Goal: Task Accomplishment & Management: Use online tool/utility

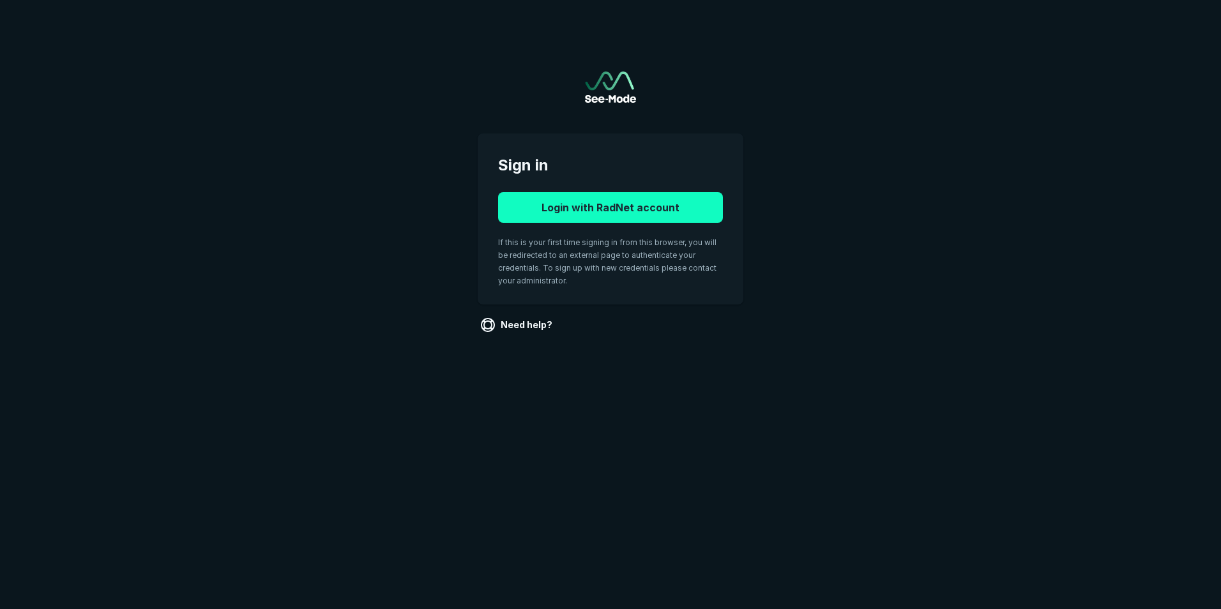
click at [627, 207] on button "Login with RadNet account" at bounding box center [610, 207] width 225 height 31
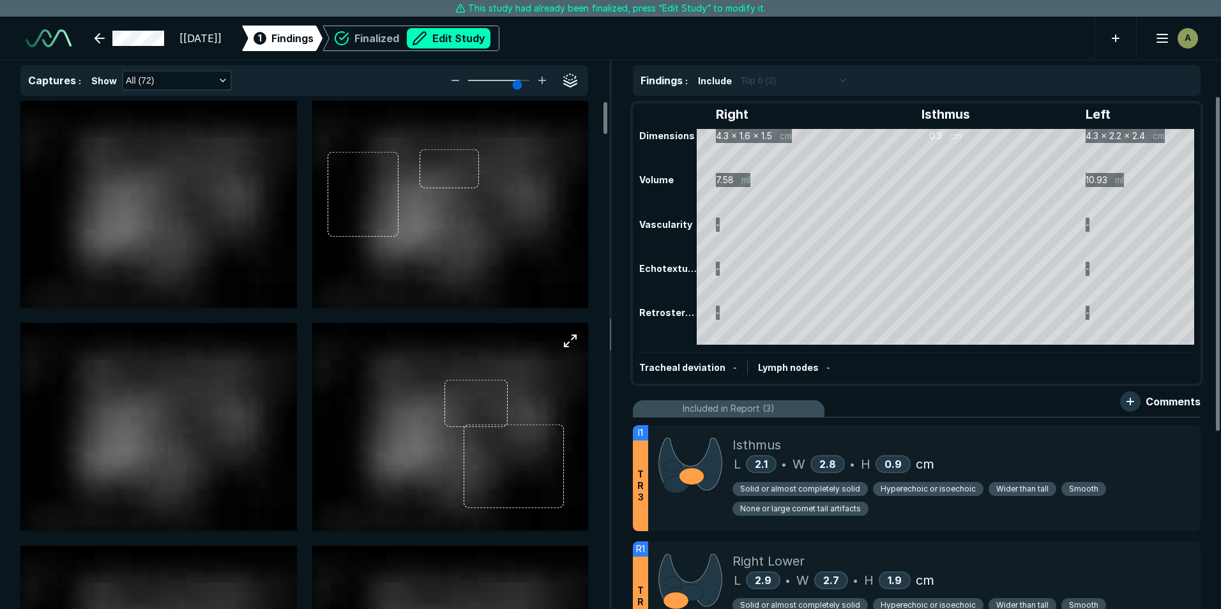
scroll to position [4085, 7136]
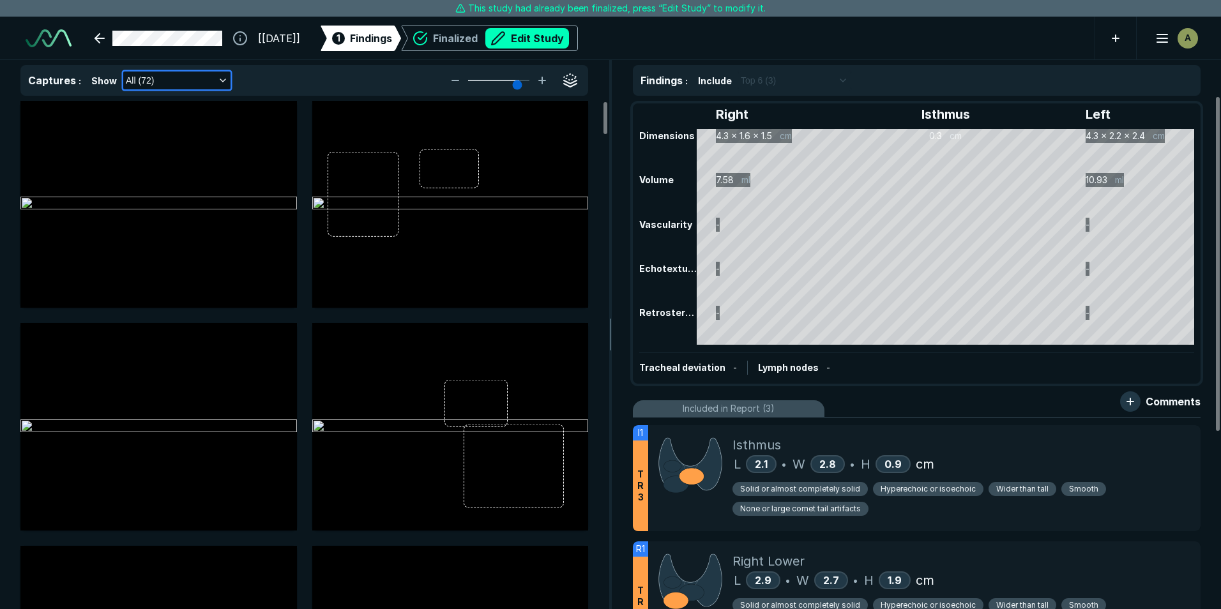
click at [218, 83] on icon "button" at bounding box center [223, 80] width 10 height 10
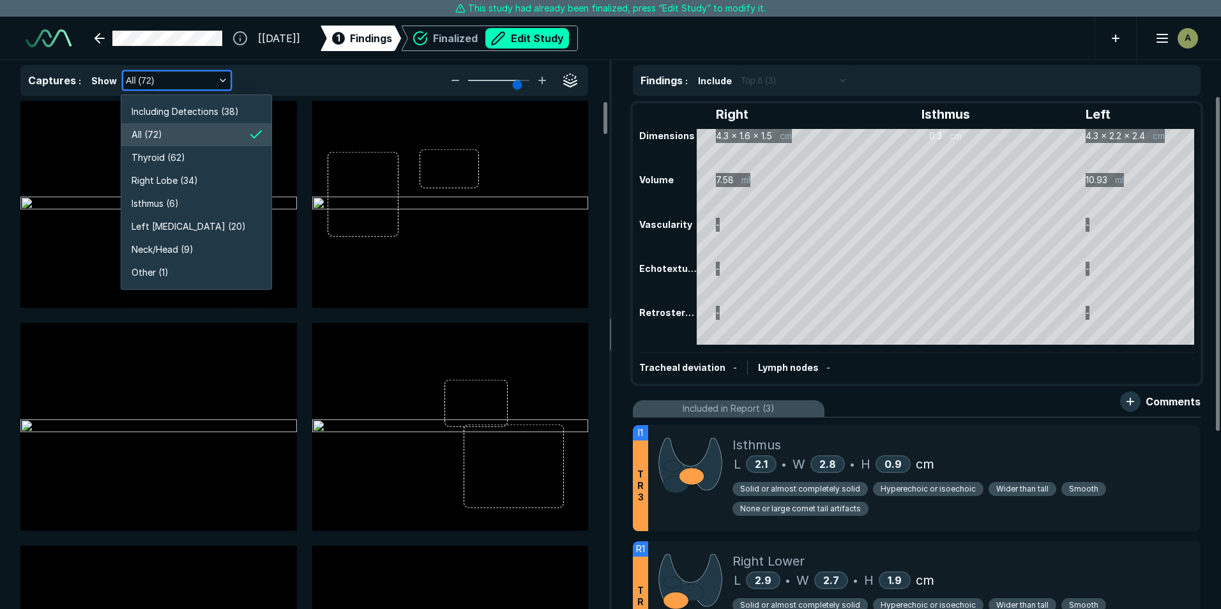
scroll to position [2441, 2281]
click at [208, 179] on li "Right Lobe (34)" at bounding box center [196, 180] width 150 height 23
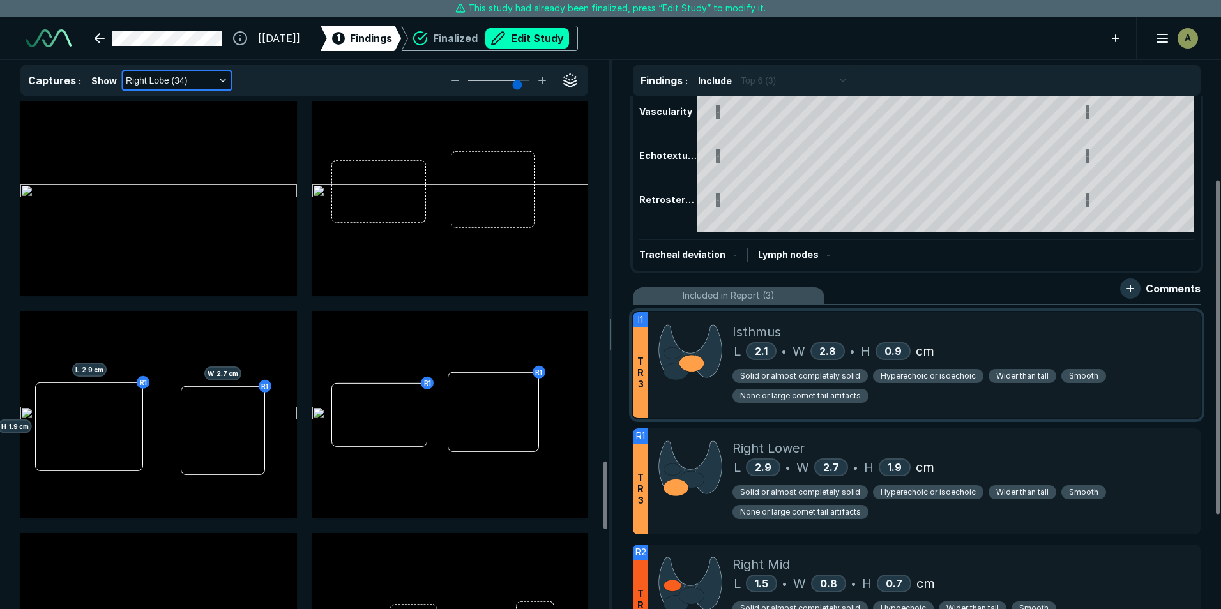
scroll to position [128, 0]
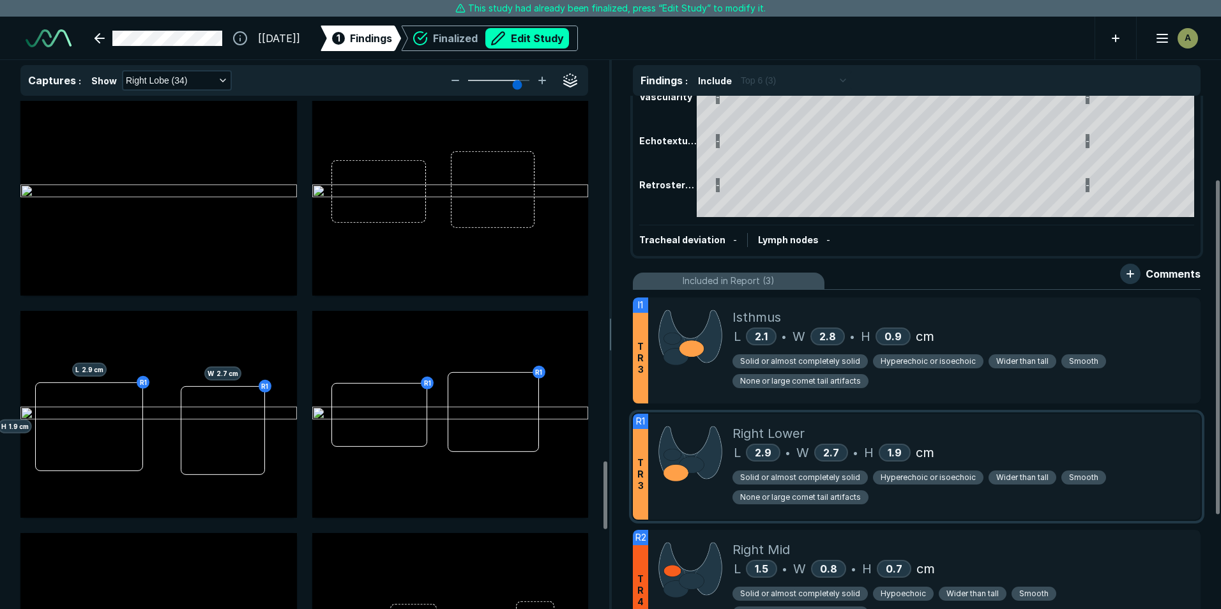
click at [1024, 444] on div "L 2.9 • W 2.7 • H 1.9 cm" at bounding box center [961, 452] width 458 height 19
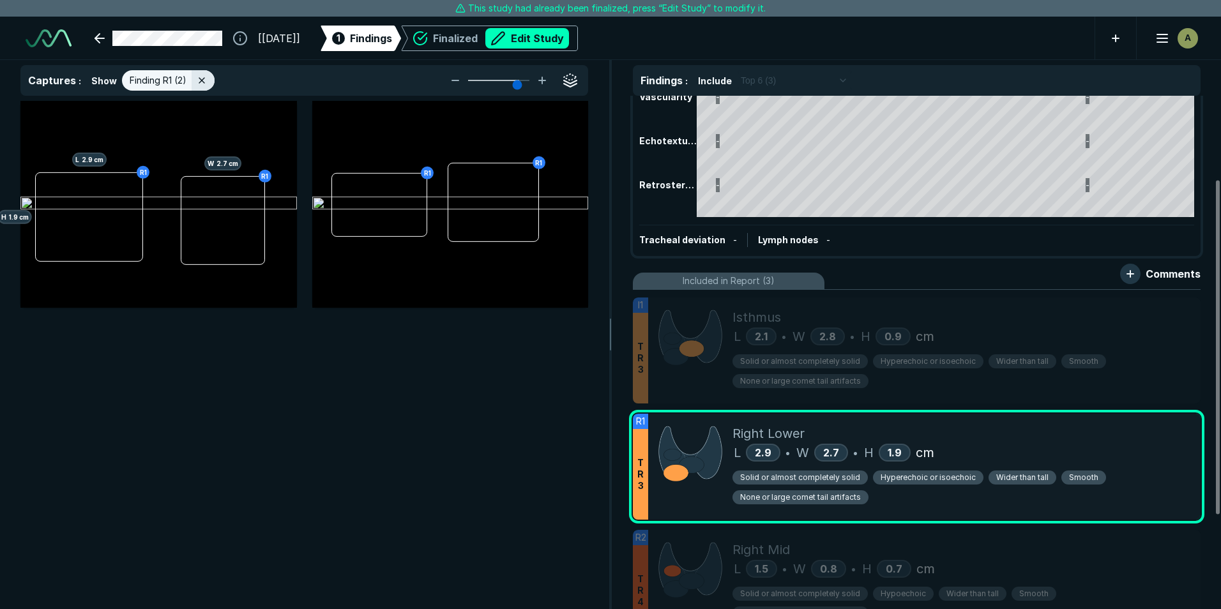
scroll to position [3789, 4176]
drag, startPoint x: 424, startPoint y: 170, endPoint x: 417, endPoint y: 180, distance: 12.4
click at [417, 197] on img at bounding box center [450, 204] width 277 height 15
click at [427, 197] on img at bounding box center [450, 204] width 277 height 15
click at [425, 197] on img at bounding box center [450, 204] width 277 height 15
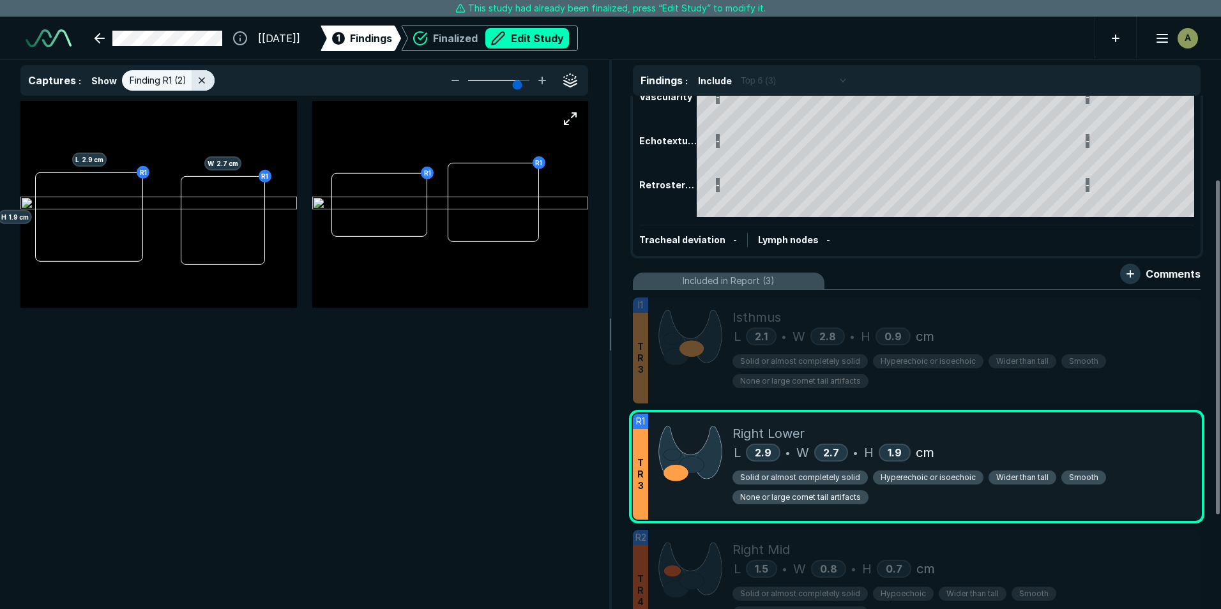
drag, startPoint x: 440, startPoint y: 262, endPoint x: 437, endPoint y: 238, distance: 24.4
click at [441, 212] on img at bounding box center [450, 204] width 277 height 15
click at [564, 114] on button "button" at bounding box center [571, 119] width 26 height 26
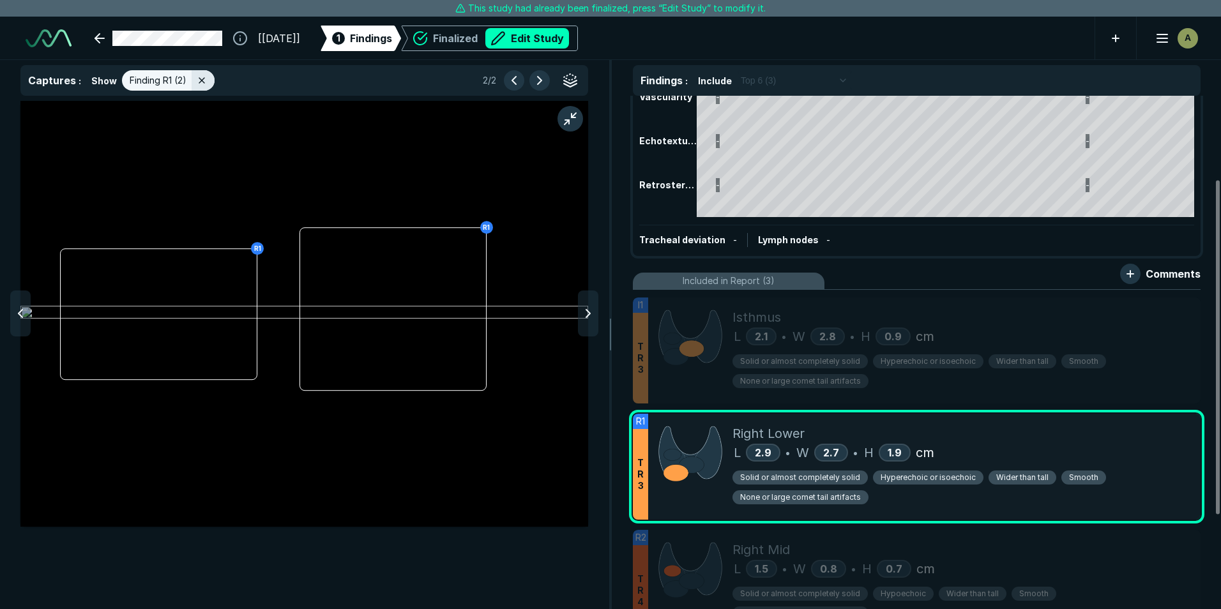
click at [484, 306] on img at bounding box center [304, 313] width 568 height 15
click at [485, 306] on img at bounding box center [304, 313] width 568 height 15
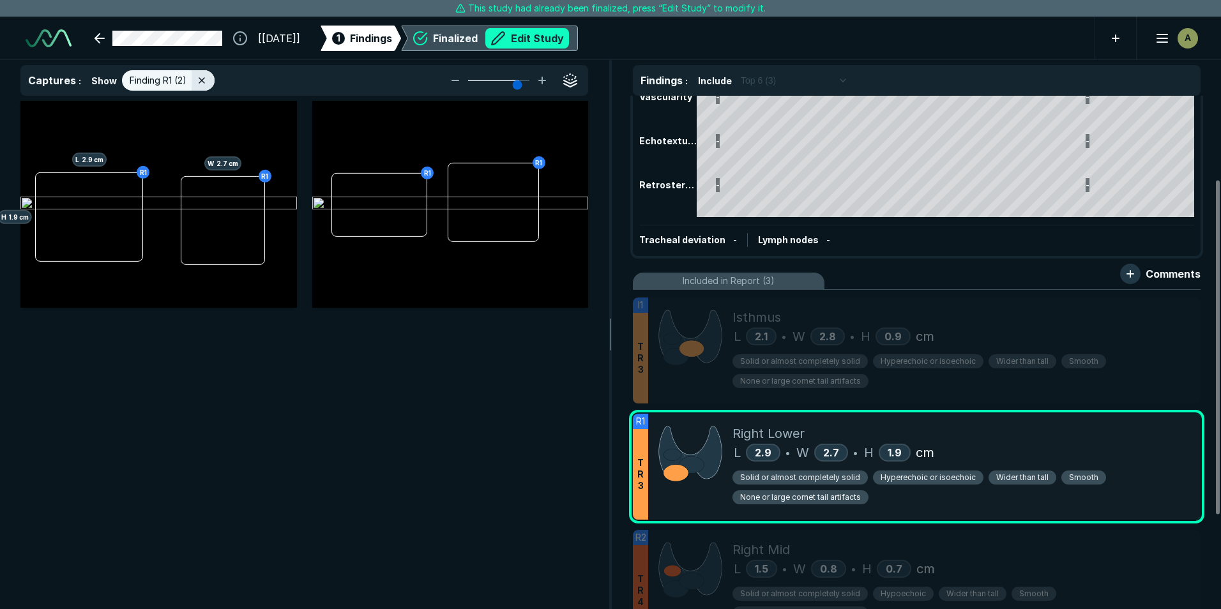
click at [569, 34] on button "Edit Study" at bounding box center [527, 38] width 84 height 20
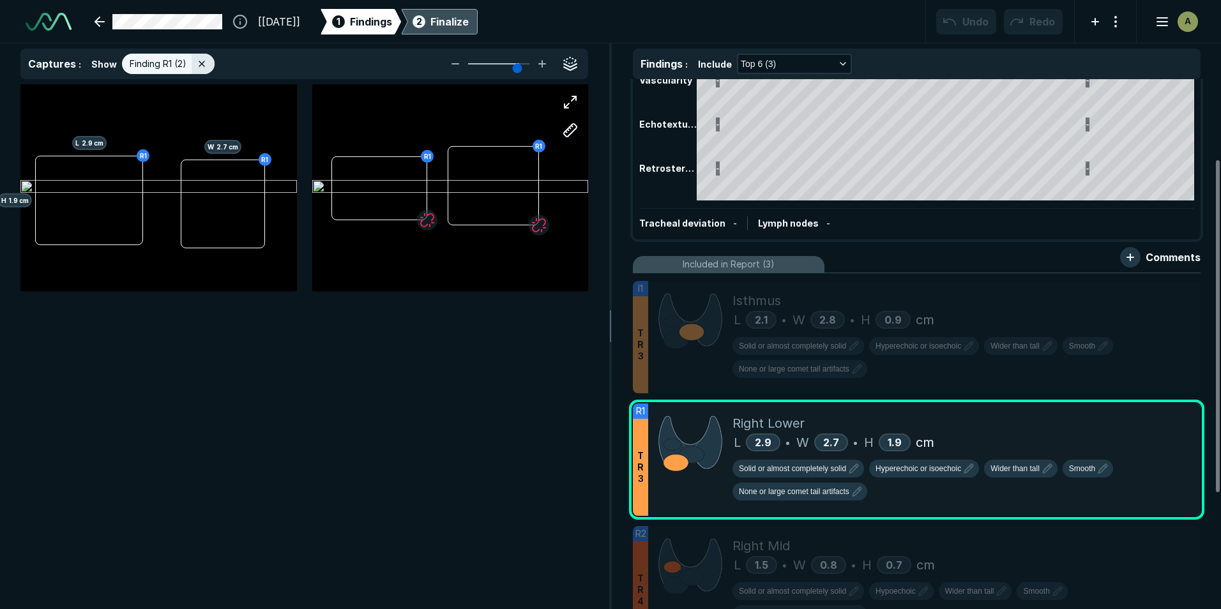
scroll to position [4160, 7136]
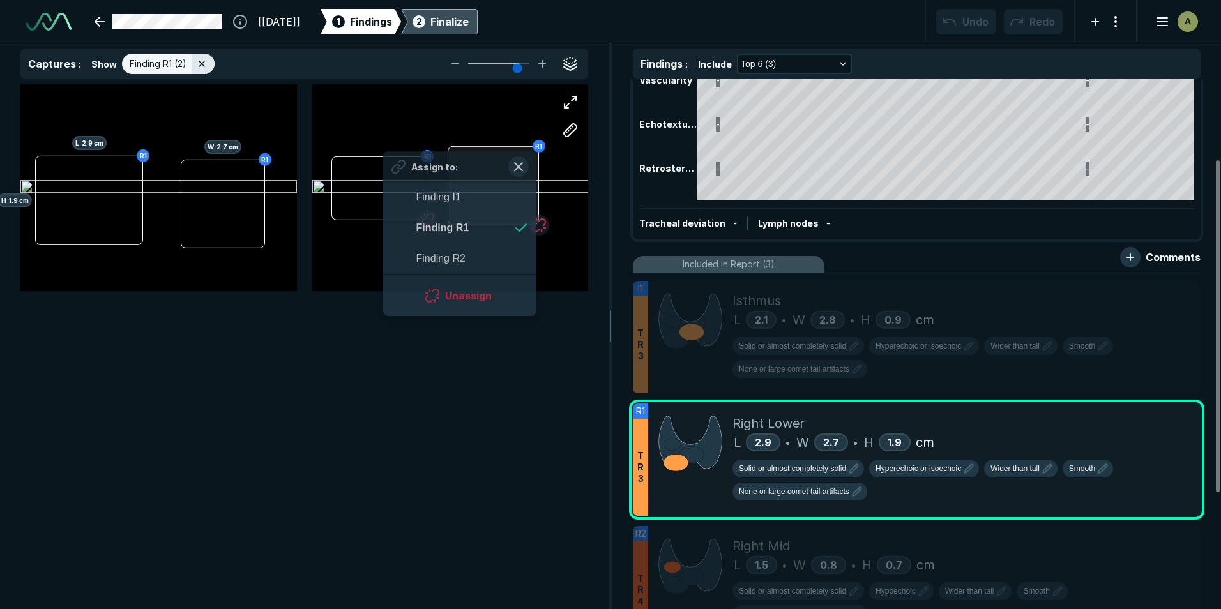
click at [536, 166] on div at bounding box center [493, 186] width 91 height 80
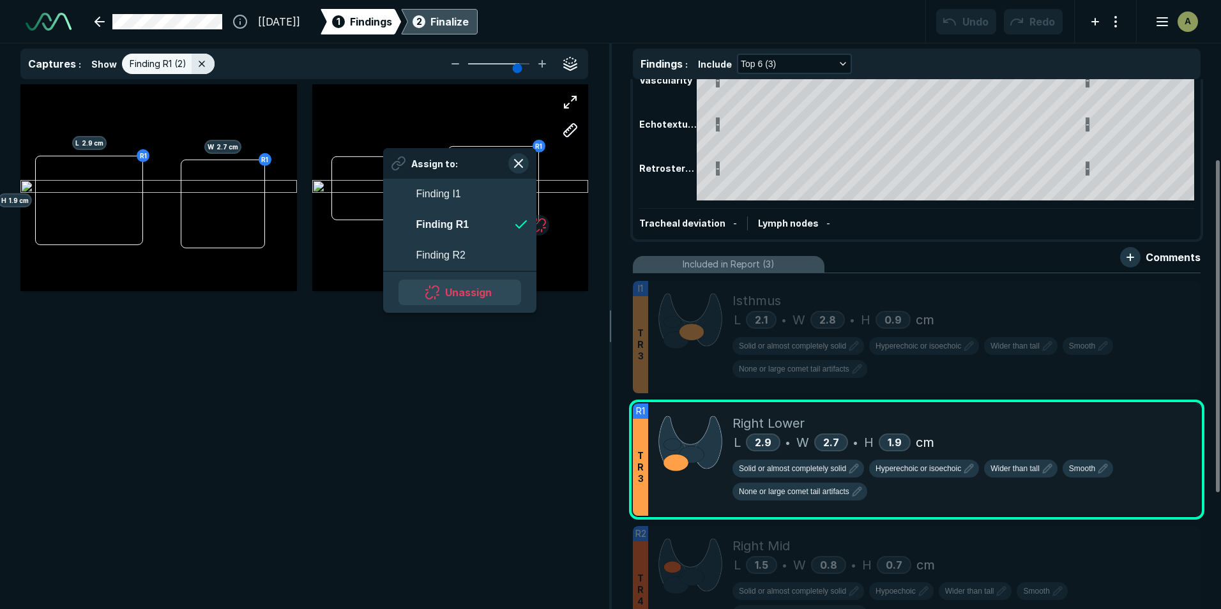
click at [480, 296] on button "Unassign" at bounding box center [459, 293] width 123 height 26
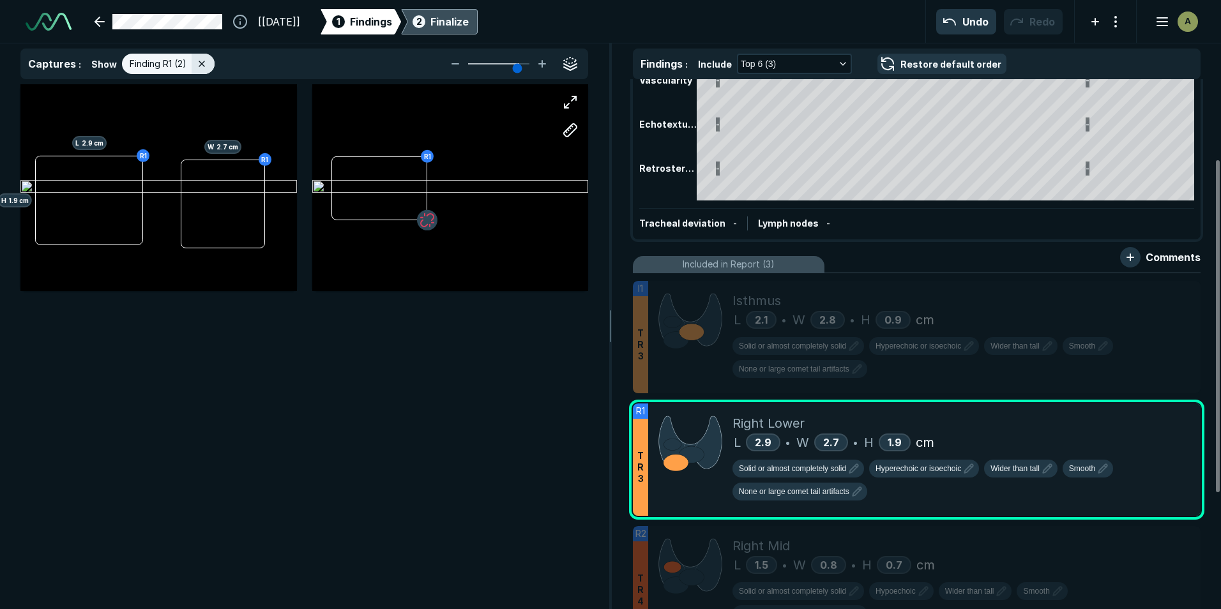
click at [430, 219] on button "button" at bounding box center [427, 220] width 20 height 20
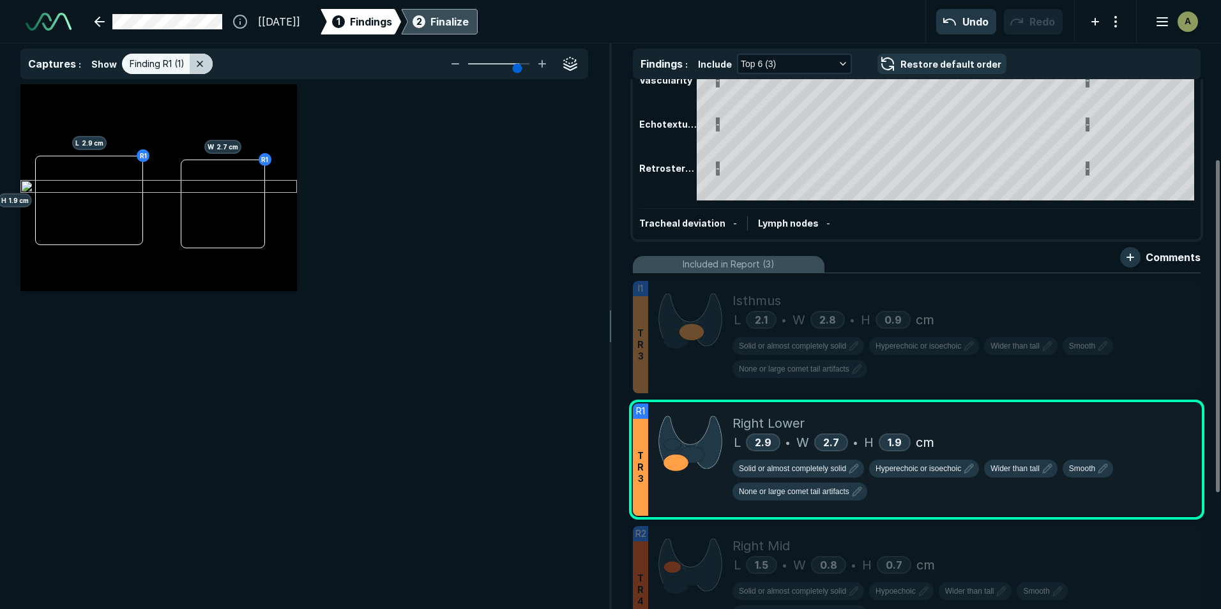
click at [200, 66] on line at bounding box center [199, 63] width 5 height 5
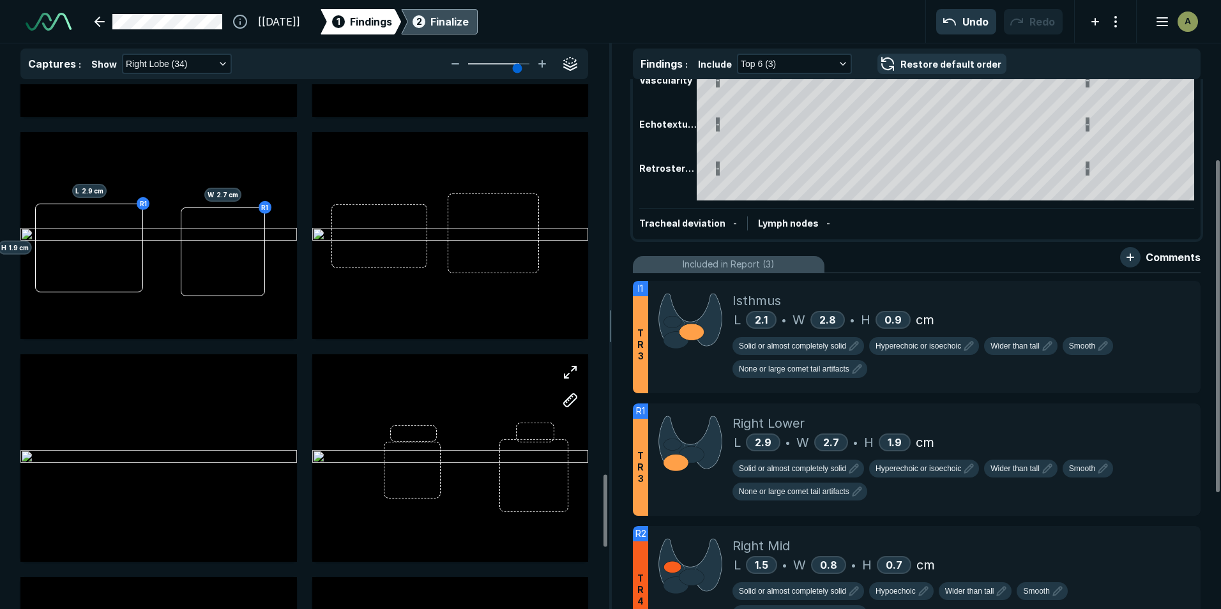
scroll to position [2874, 0]
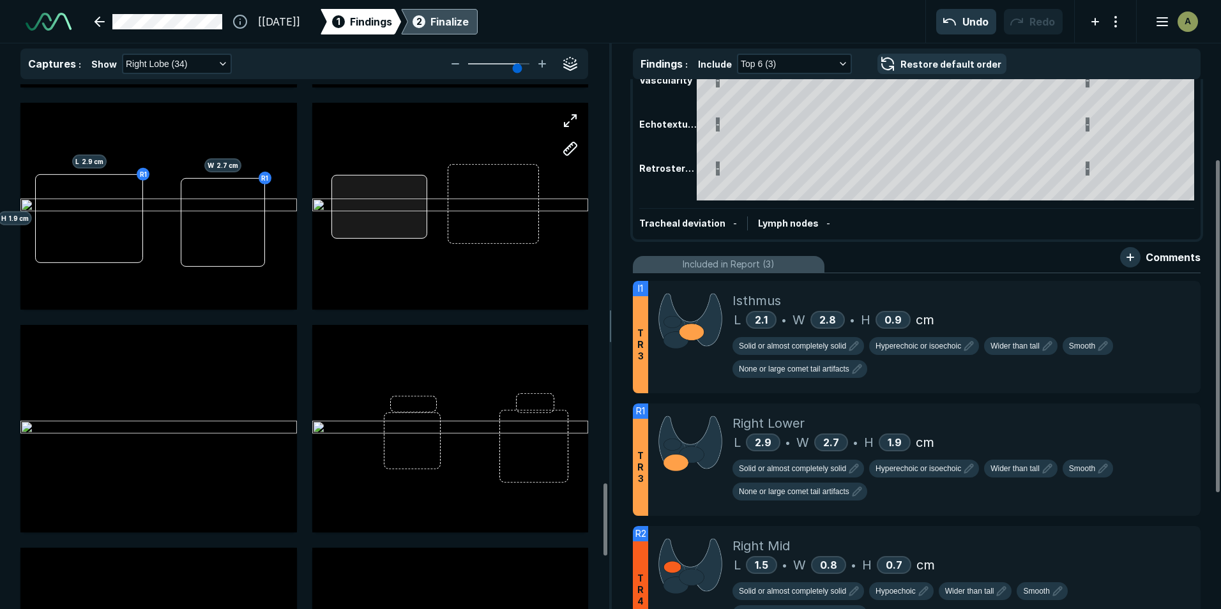
click at [422, 237] on div at bounding box center [379, 206] width 96 height 64
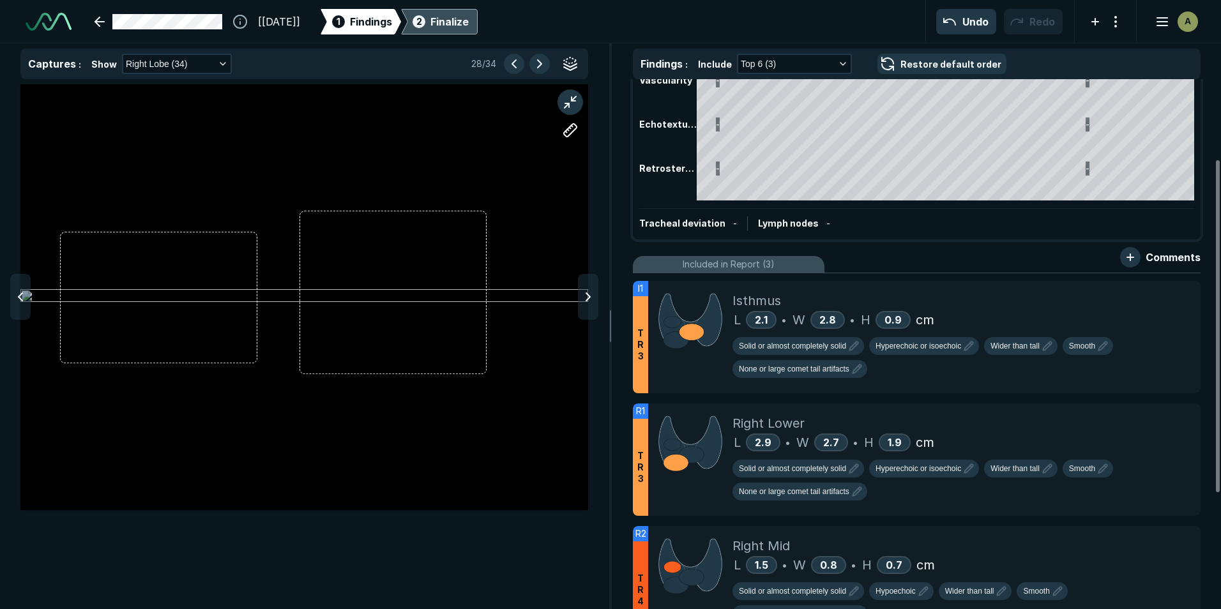
scroll to position [3864, 4176]
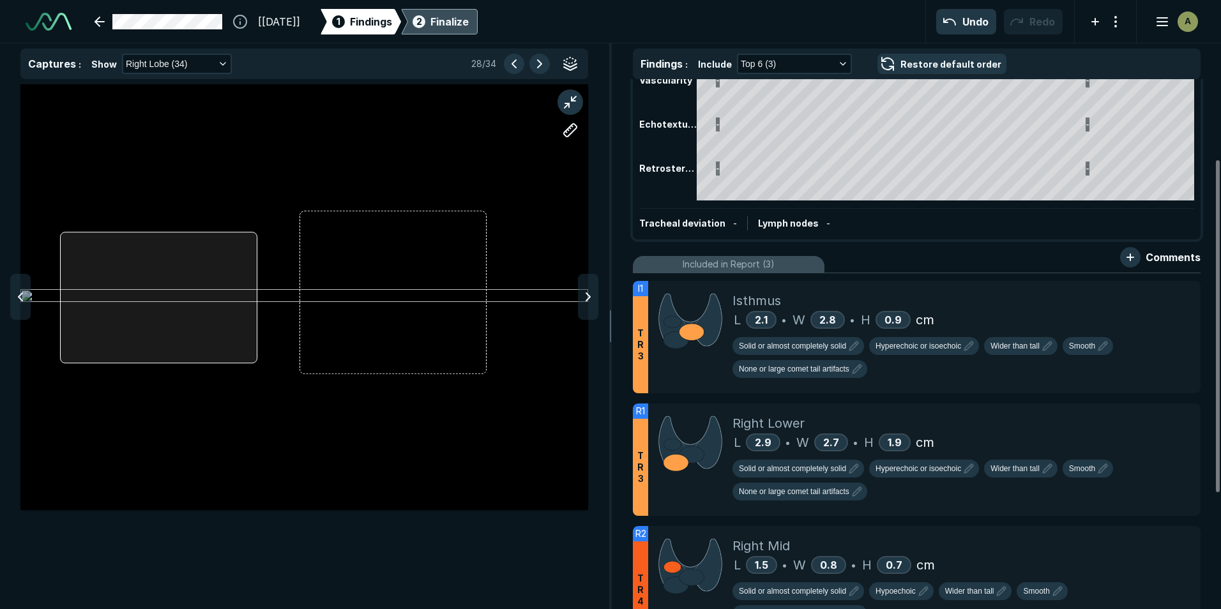
click at [256, 358] on div at bounding box center [304, 297] width 568 height 426
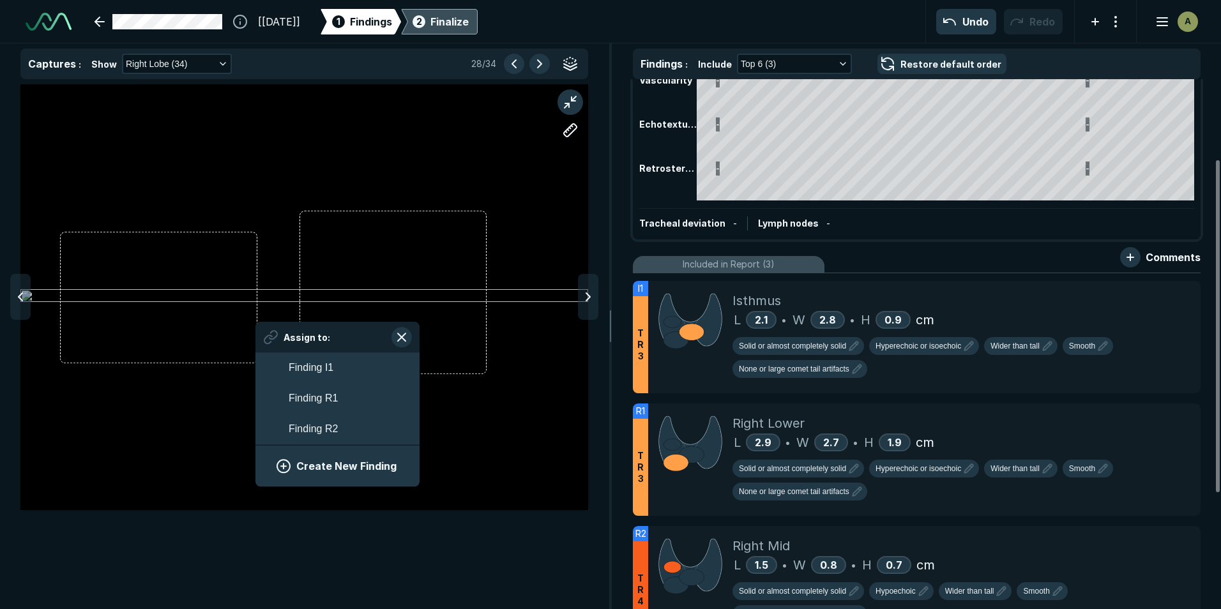
scroll to position [2028, 2369]
click at [345, 473] on button "Create New Finding" at bounding box center [337, 467] width 133 height 26
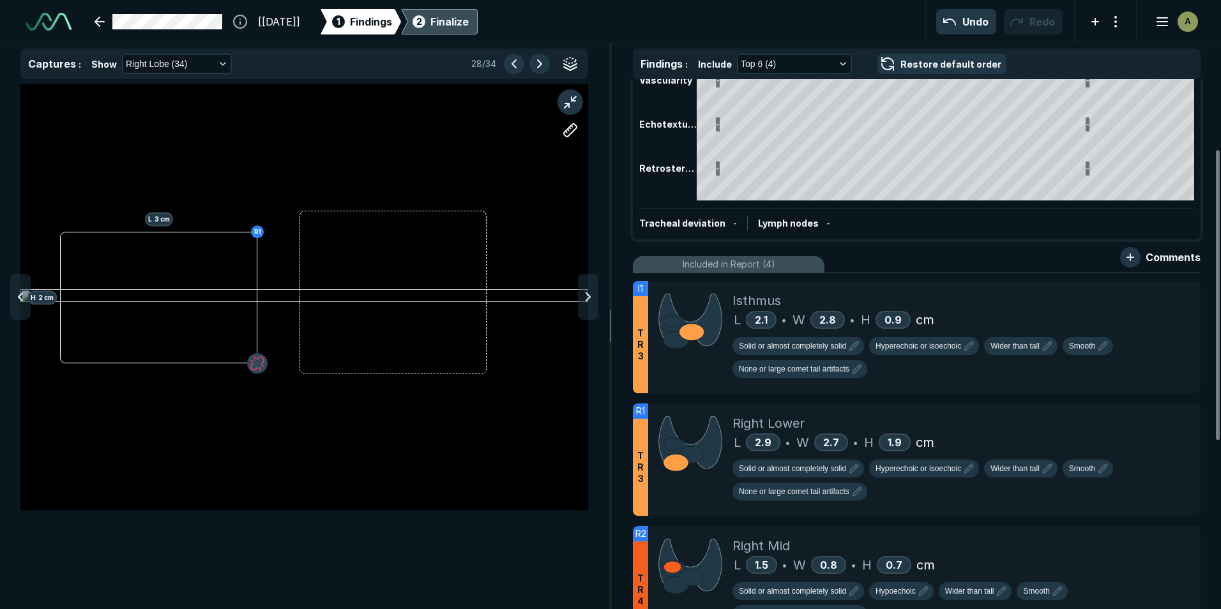
click at [254, 361] on button "button" at bounding box center [257, 364] width 20 height 20
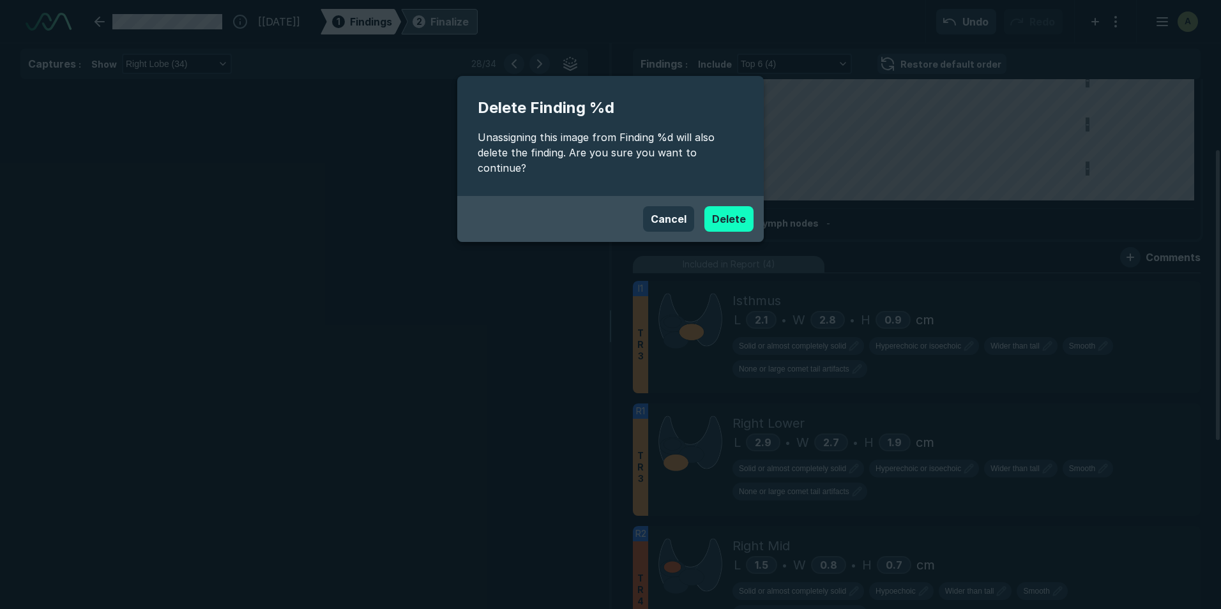
click at [728, 206] on button "Delete" at bounding box center [728, 219] width 49 height 26
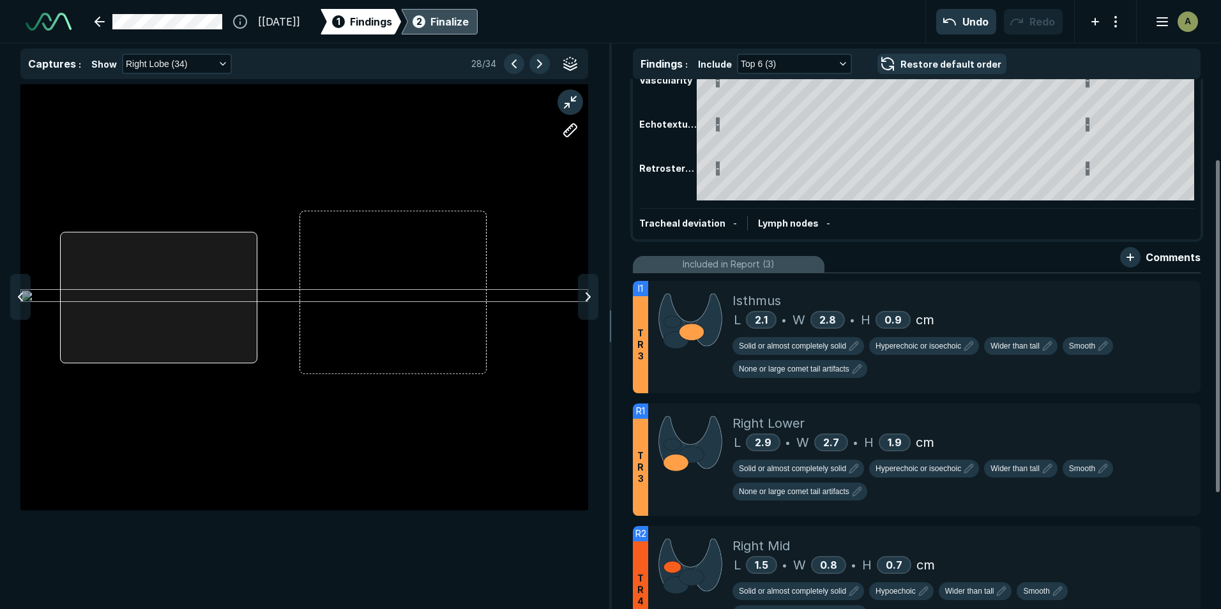
click at [256, 356] on div at bounding box center [304, 297] width 568 height 426
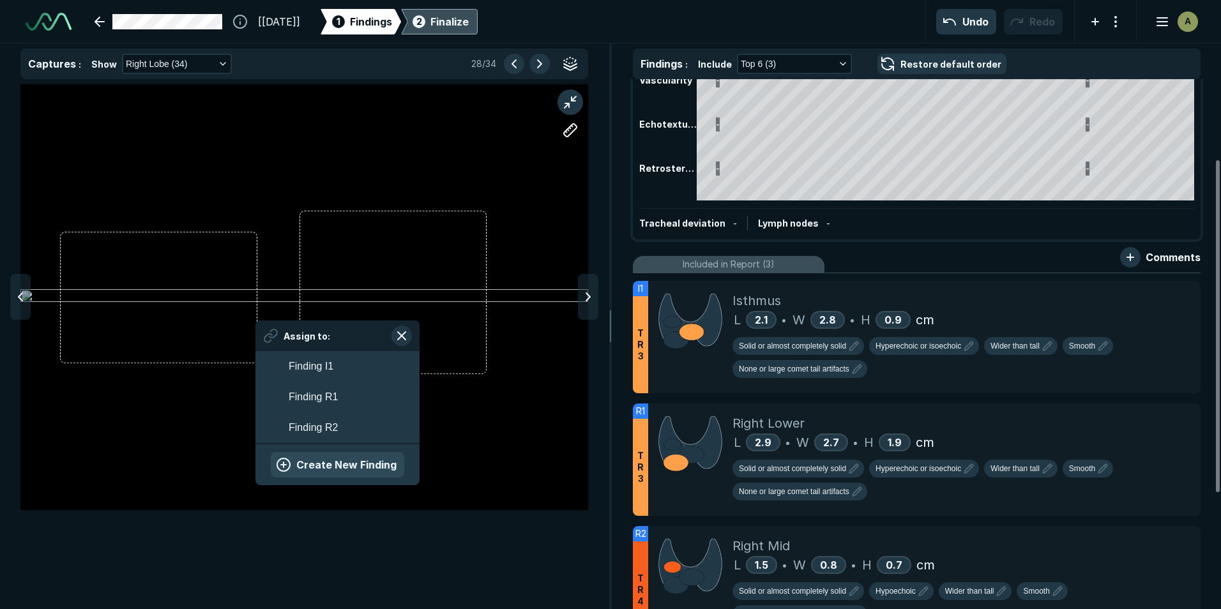
click at [328, 466] on button "Create New Finding" at bounding box center [337, 465] width 133 height 26
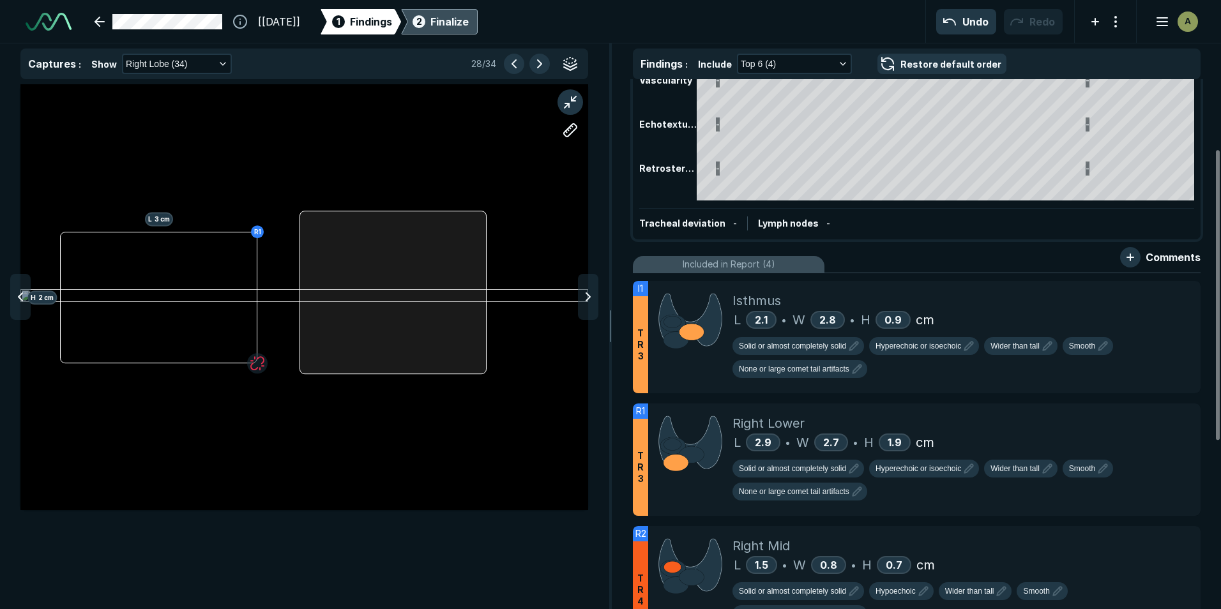
click at [300, 274] on div "R1 H 2 cm L 3 cm" at bounding box center [304, 297] width 568 height 426
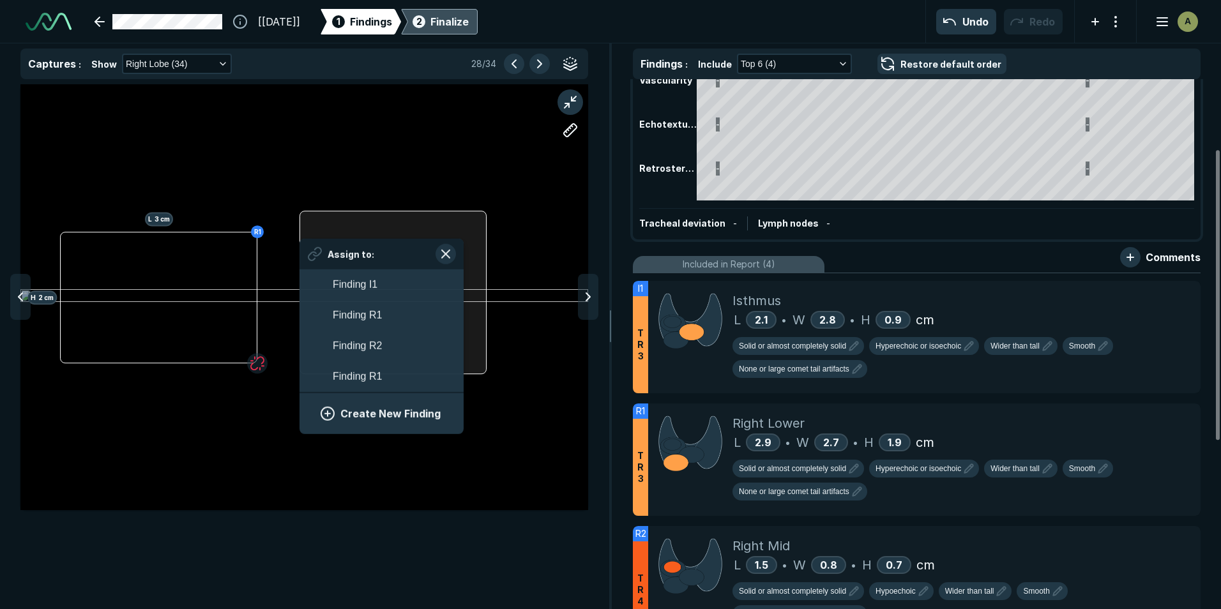
scroll to position [2166, 2369]
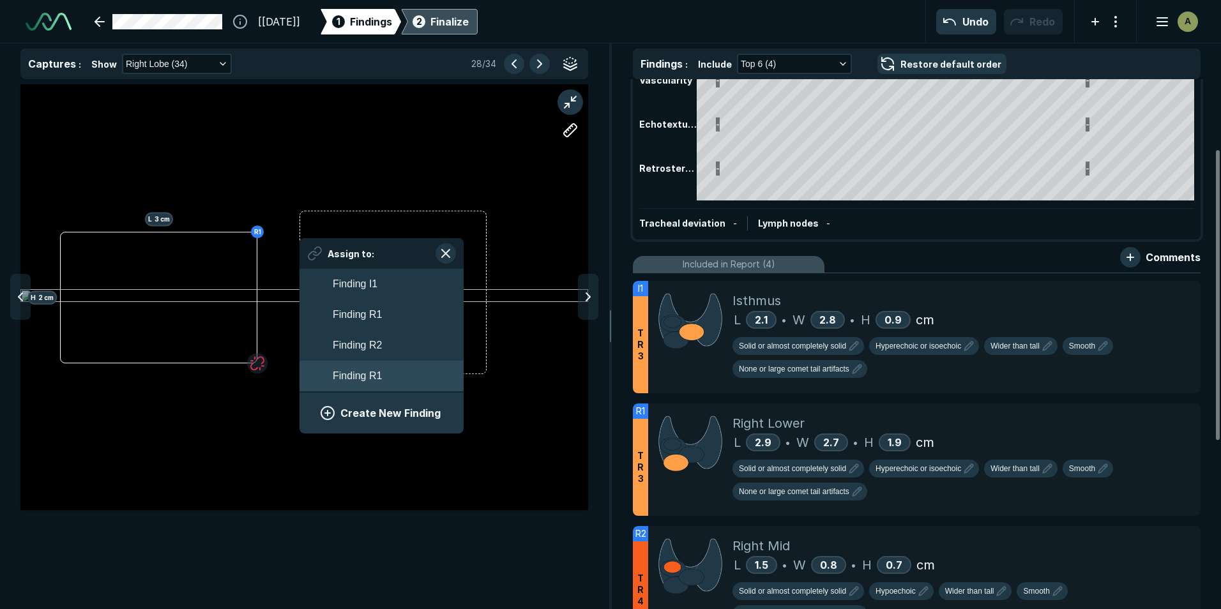
click at [388, 381] on button "Finding R1" at bounding box center [382, 376] width 164 height 31
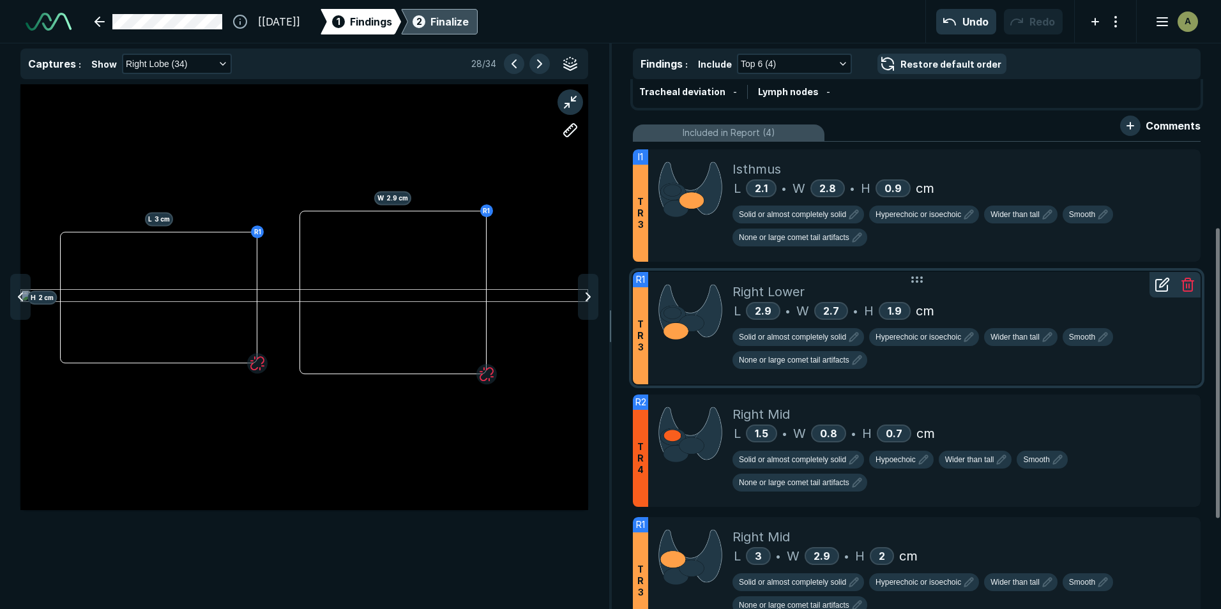
scroll to position [319, 0]
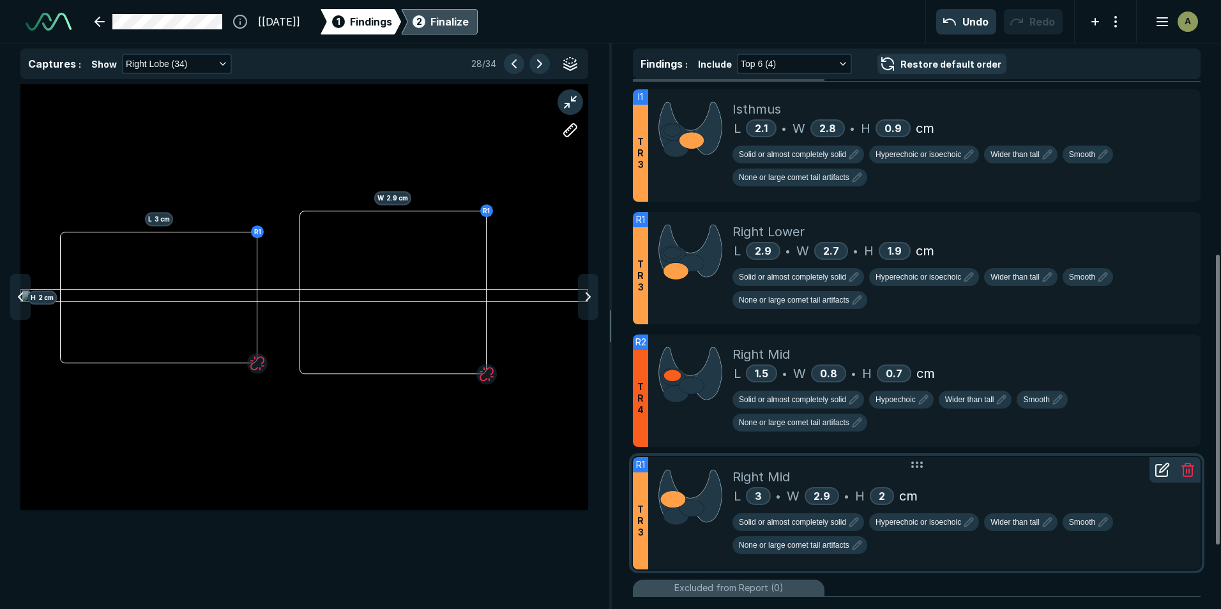
click at [1052, 491] on div "L 3 • W 2.9 • H 2 cm" at bounding box center [961, 496] width 458 height 19
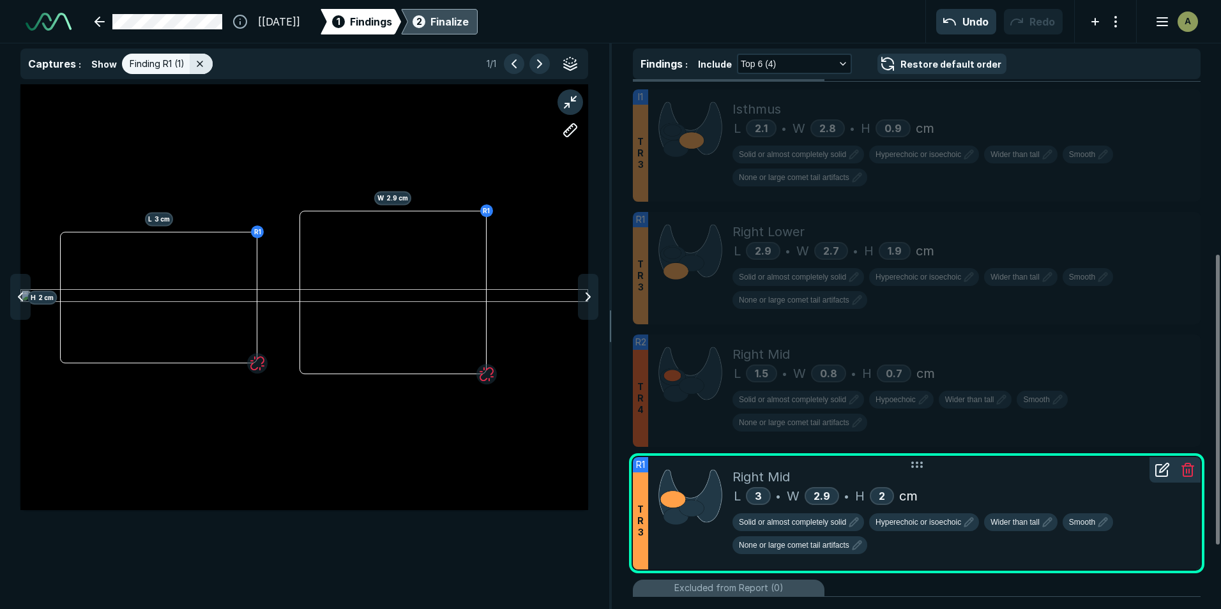
scroll to position [3864, 4176]
click at [1159, 452] on icon at bounding box center [1162, 444] width 15 height 15
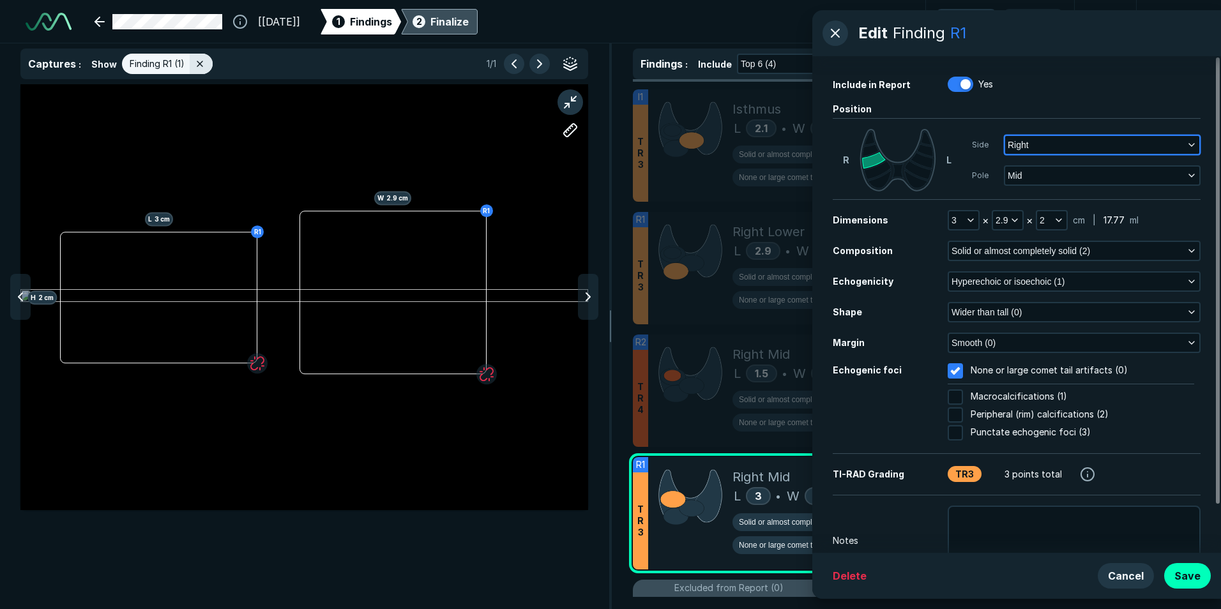
click at [1063, 146] on button "Right" at bounding box center [1102, 145] width 194 height 18
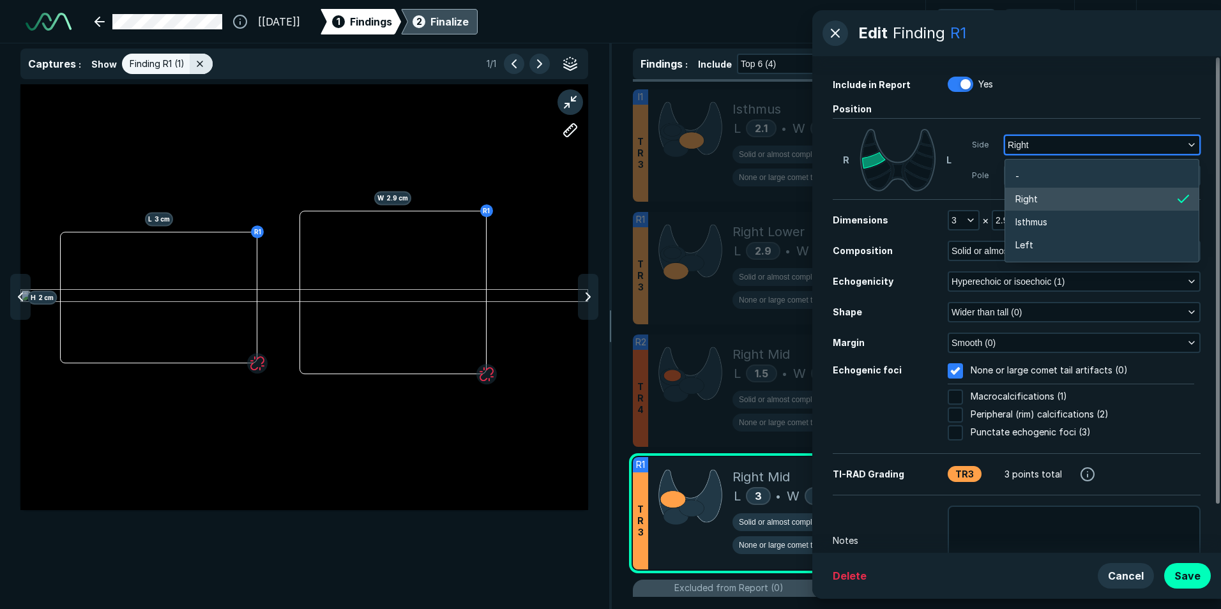
scroll to position [2028, 2512]
click at [1060, 245] on li "Left" at bounding box center [1101, 245] width 193 height 23
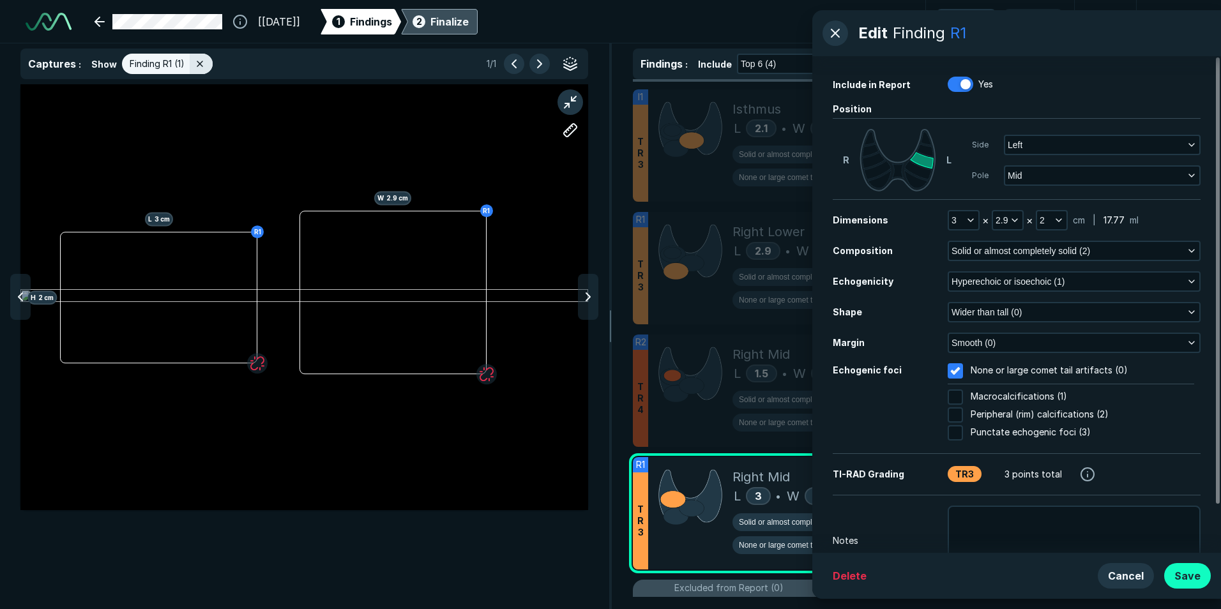
click at [1187, 582] on button "Save" at bounding box center [1187, 576] width 47 height 26
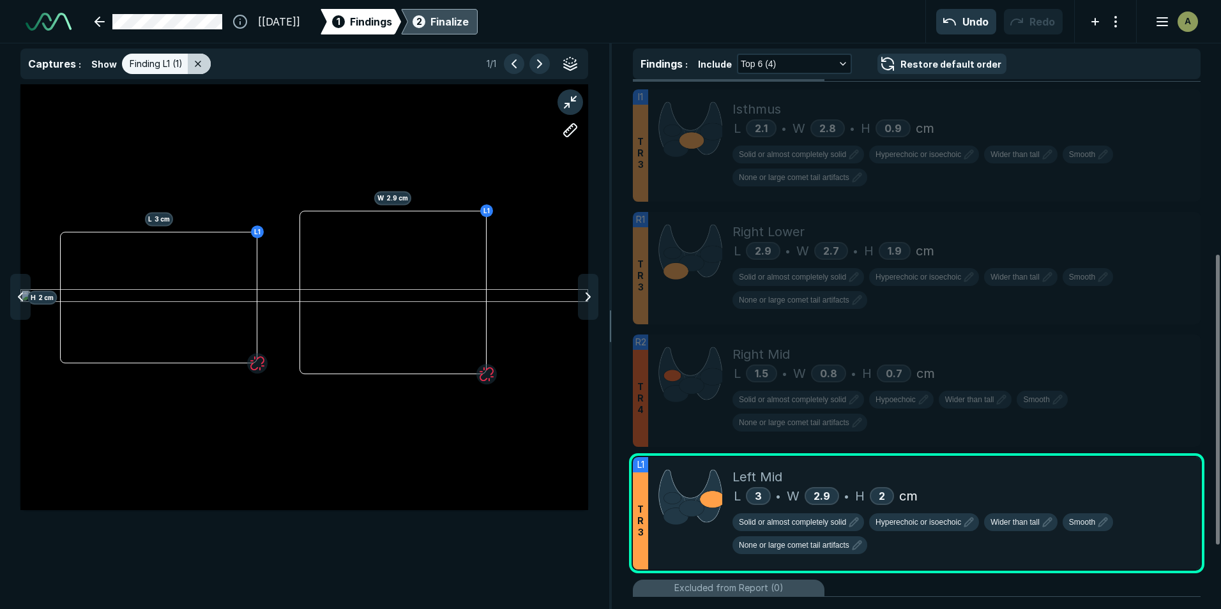
click at [202, 63] on div at bounding box center [199, 64] width 23 height 20
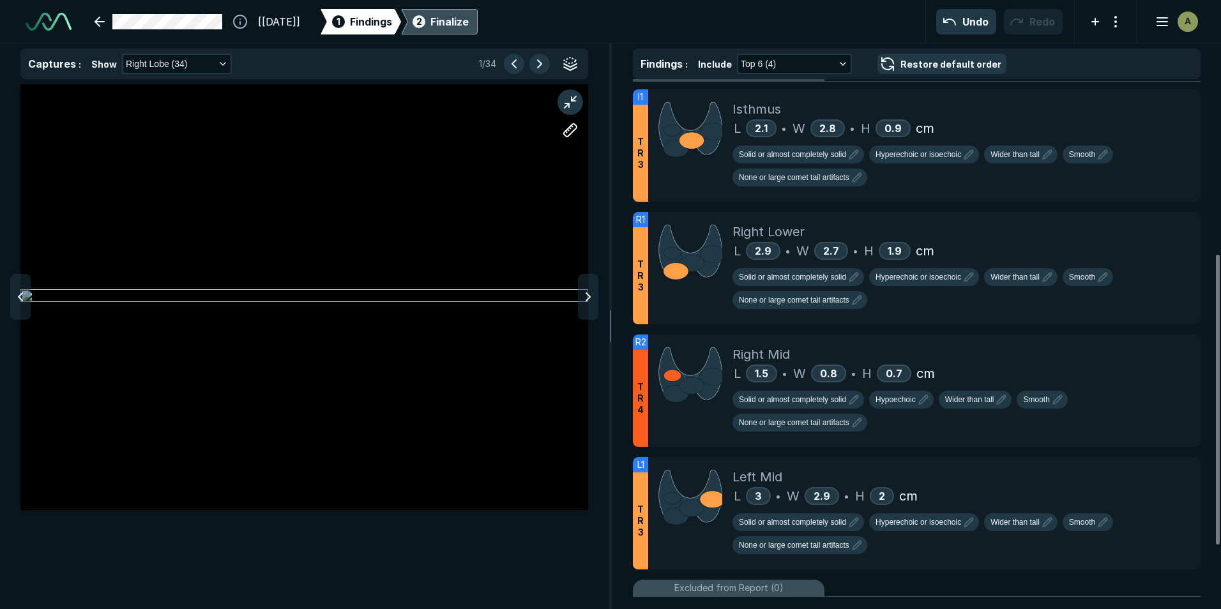
scroll to position [3864, 4176]
click at [218, 61] on icon "button" at bounding box center [223, 64] width 10 height 10
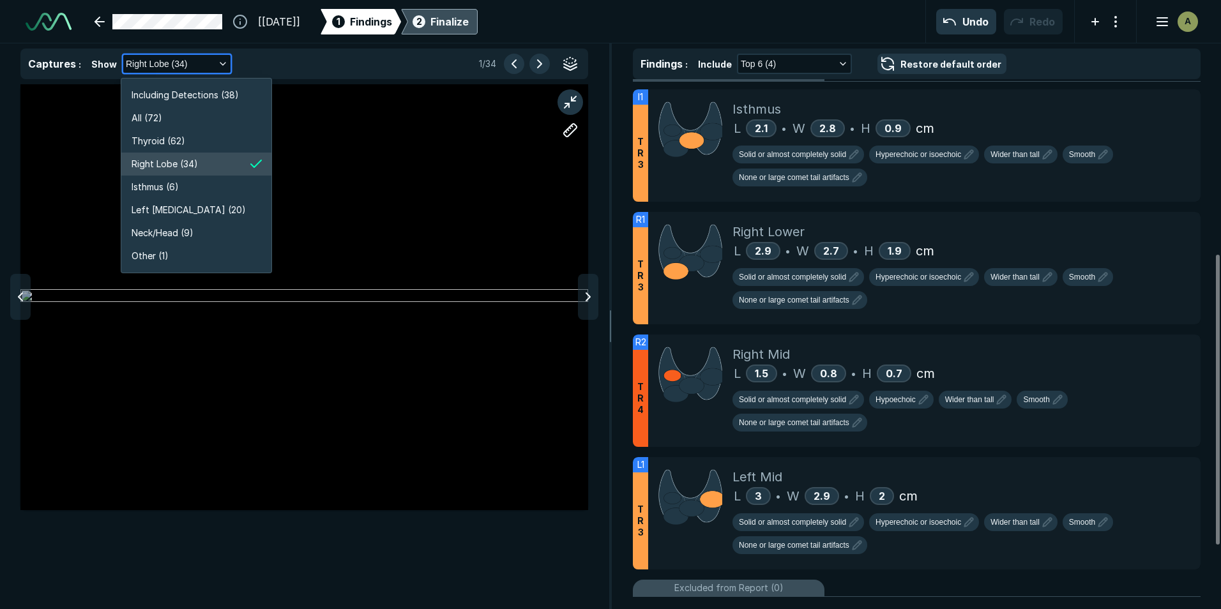
scroll to position [2441, 2281]
click at [206, 156] on li "Right Lobe (34)" at bounding box center [196, 164] width 150 height 23
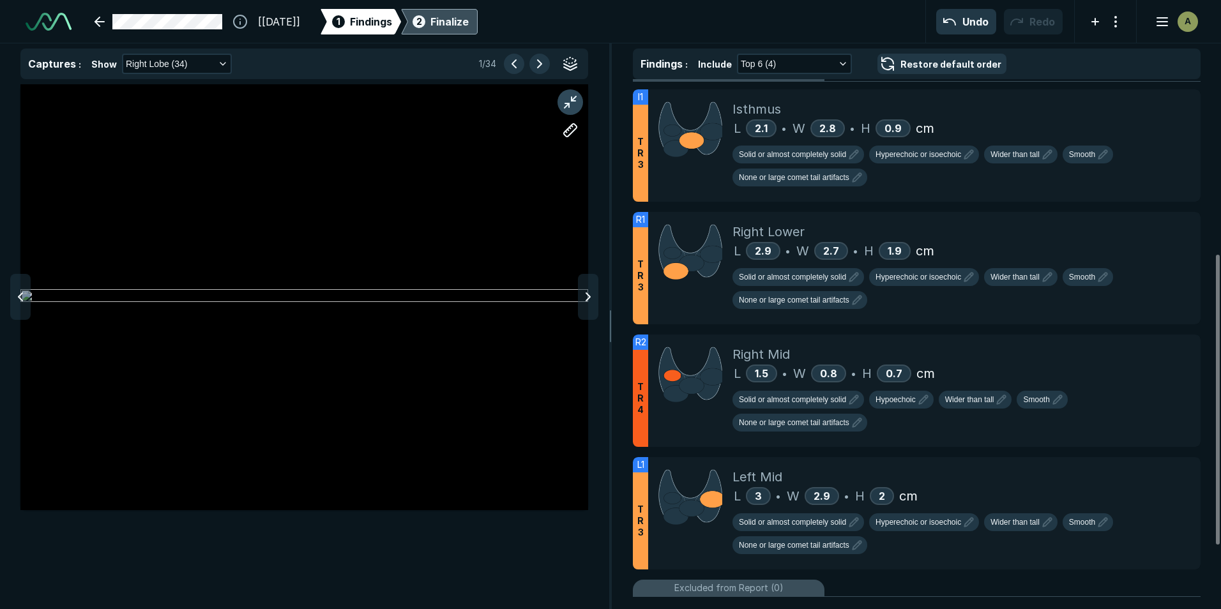
click at [572, 102] on button "button" at bounding box center [571, 102] width 26 height 26
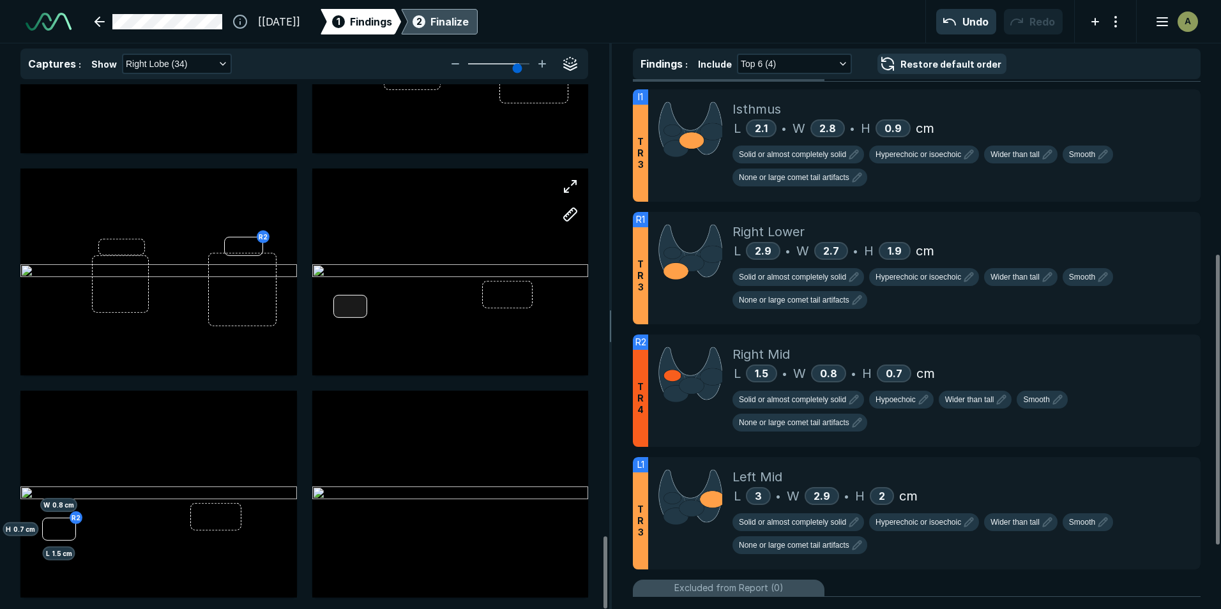
scroll to position [3257, 0]
click at [1018, 234] on div "Right Lower" at bounding box center [961, 231] width 458 height 19
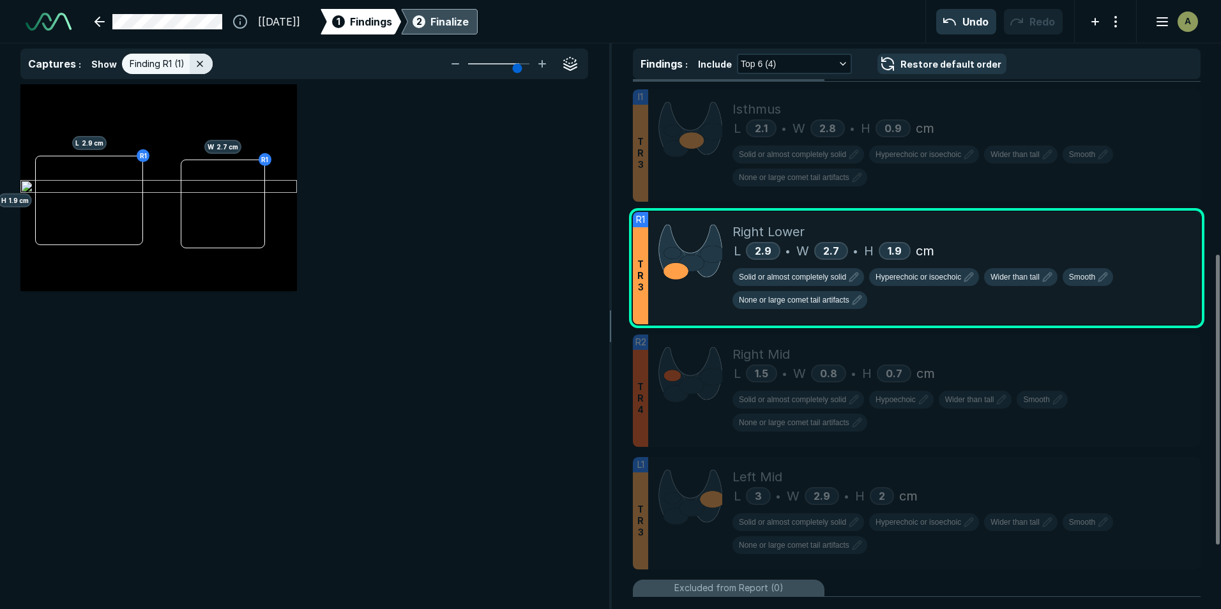
scroll to position [3864, 4176]
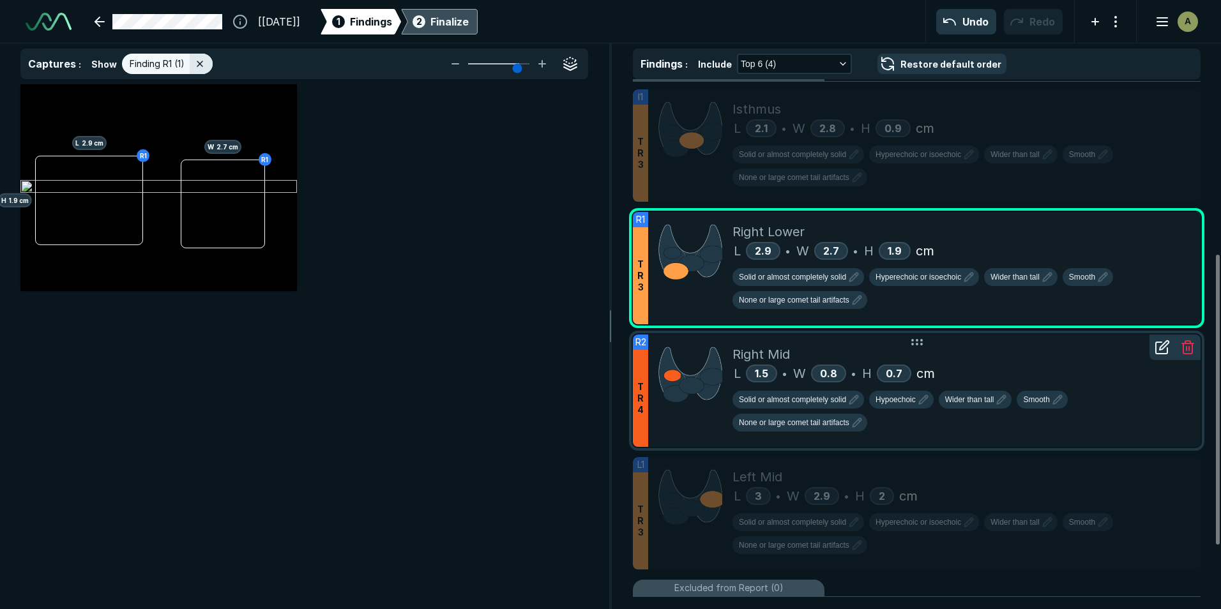
click at [973, 363] on div "Right Mid" at bounding box center [961, 354] width 458 height 19
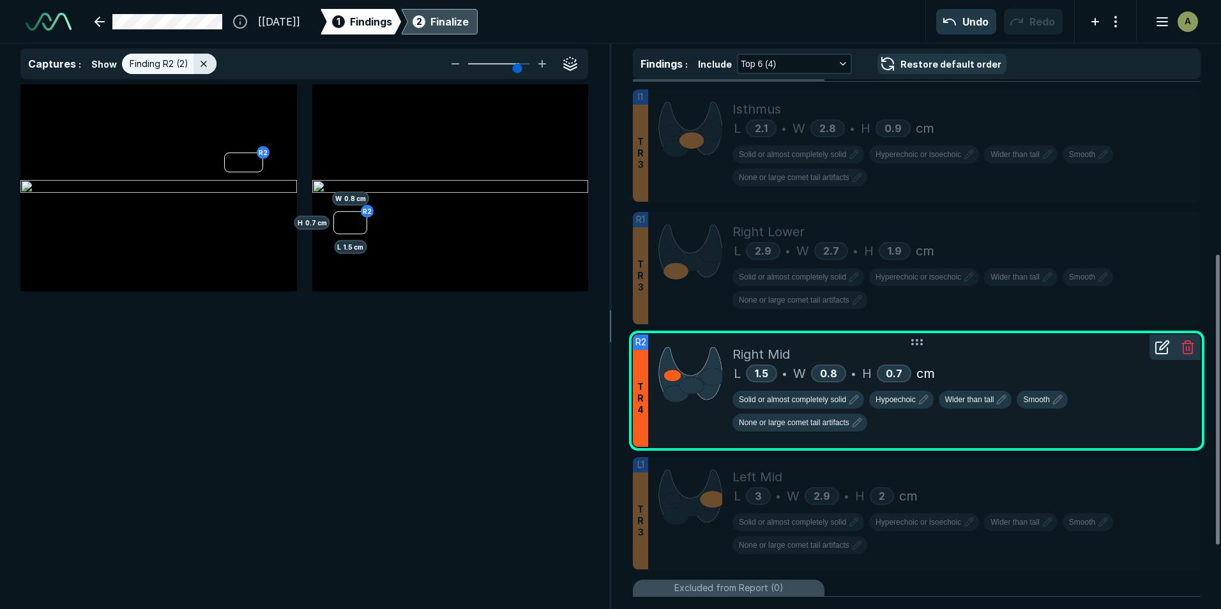
click at [1159, 348] on icon at bounding box center [1162, 347] width 15 height 15
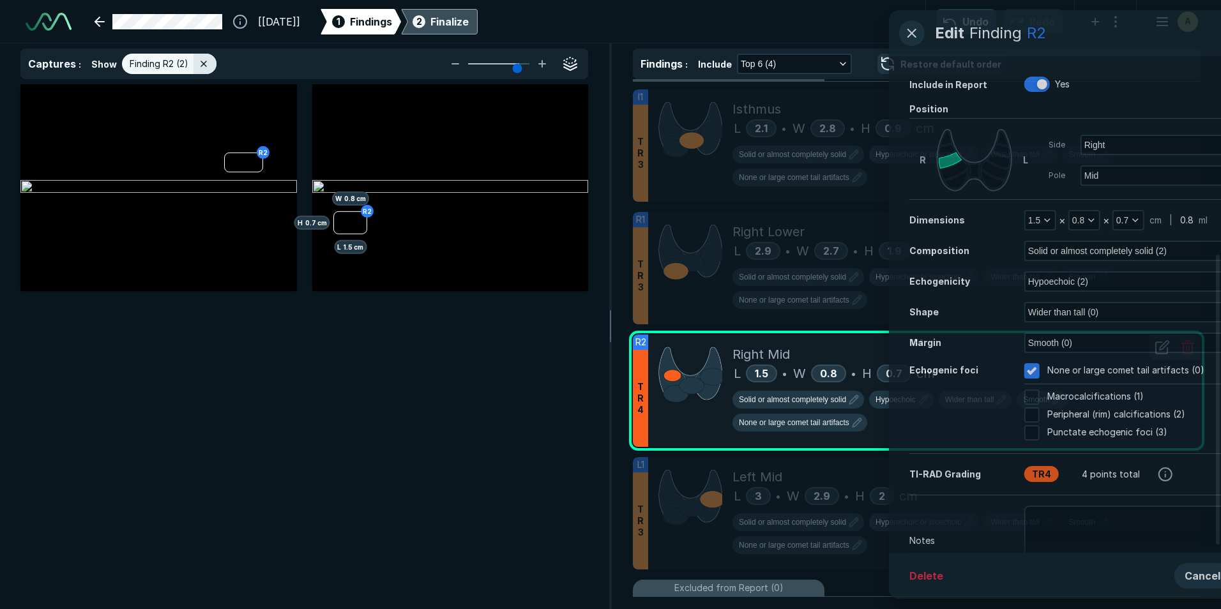
scroll to position [3645, 3276]
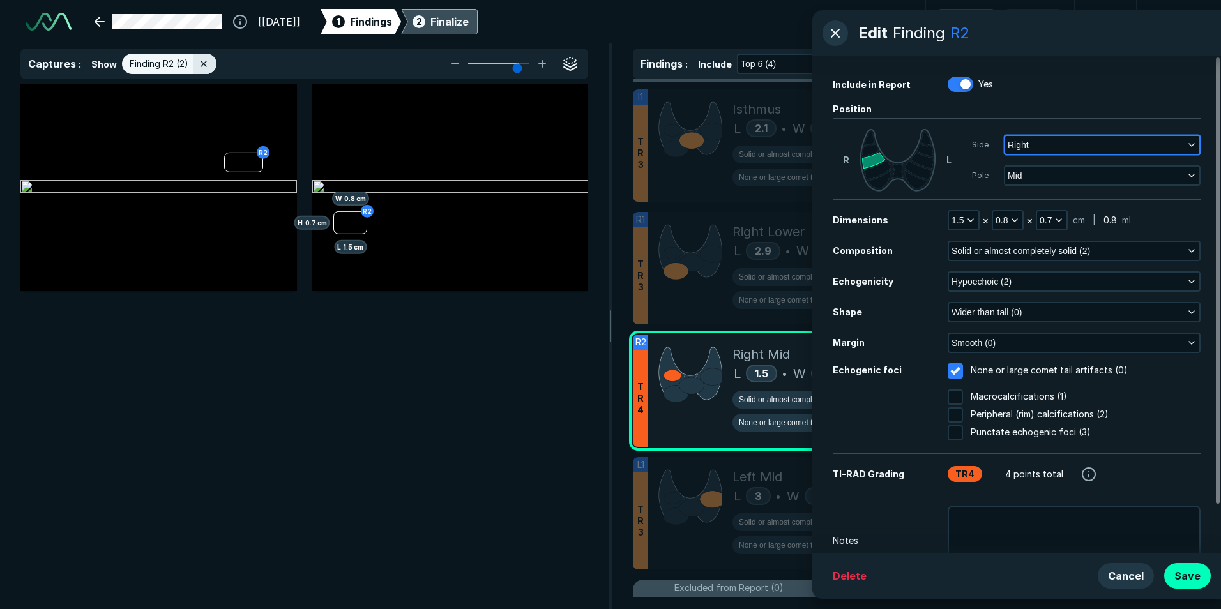
click at [1064, 144] on button "Right" at bounding box center [1102, 145] width 194 height 18
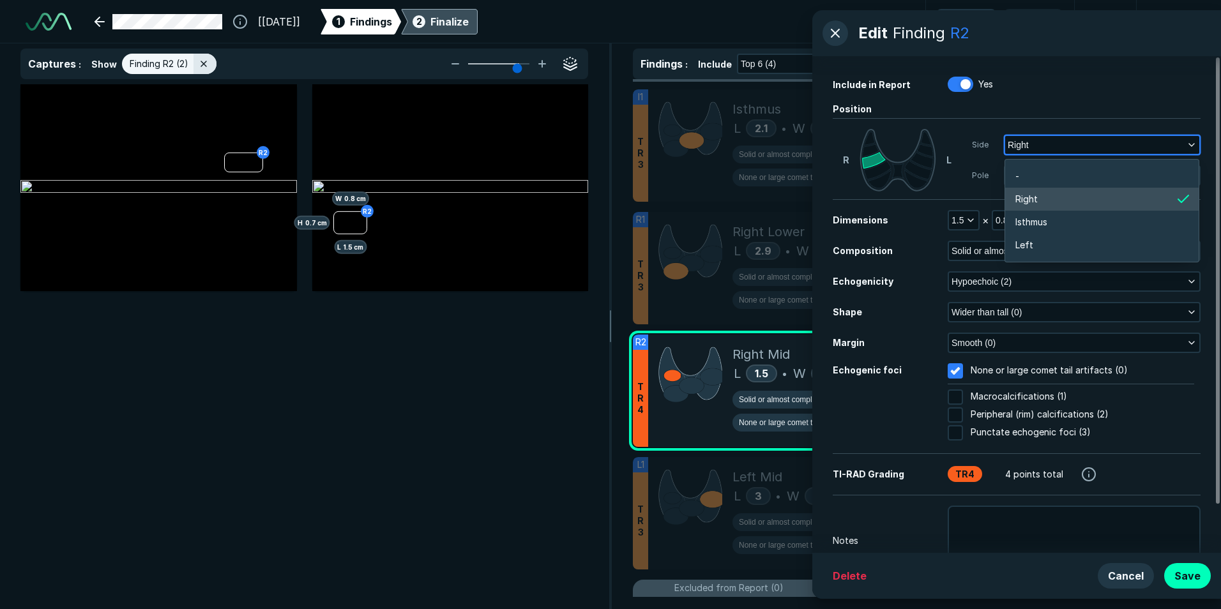
scroll to position [2028, 2512]
click at [1045, 241] on li "Left" at bounding box center [1101, 245] width 193 height 23
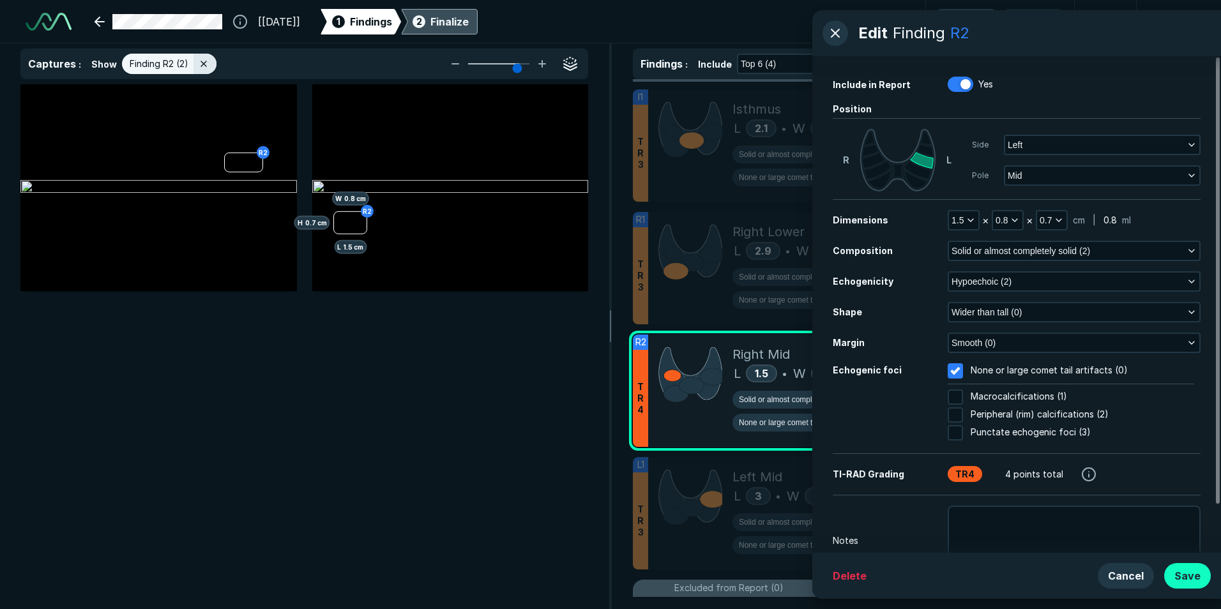
click at [1195, 584] on button "Save" at bounding box center [1187, 576] width 47 height 26
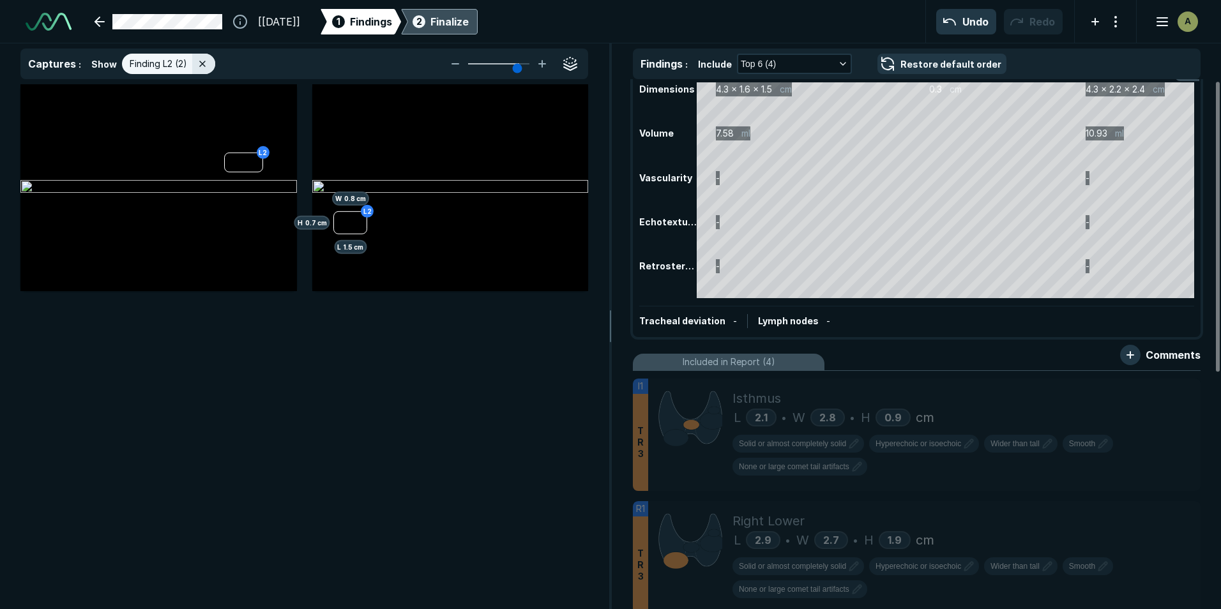
scroll to position [0, 0]
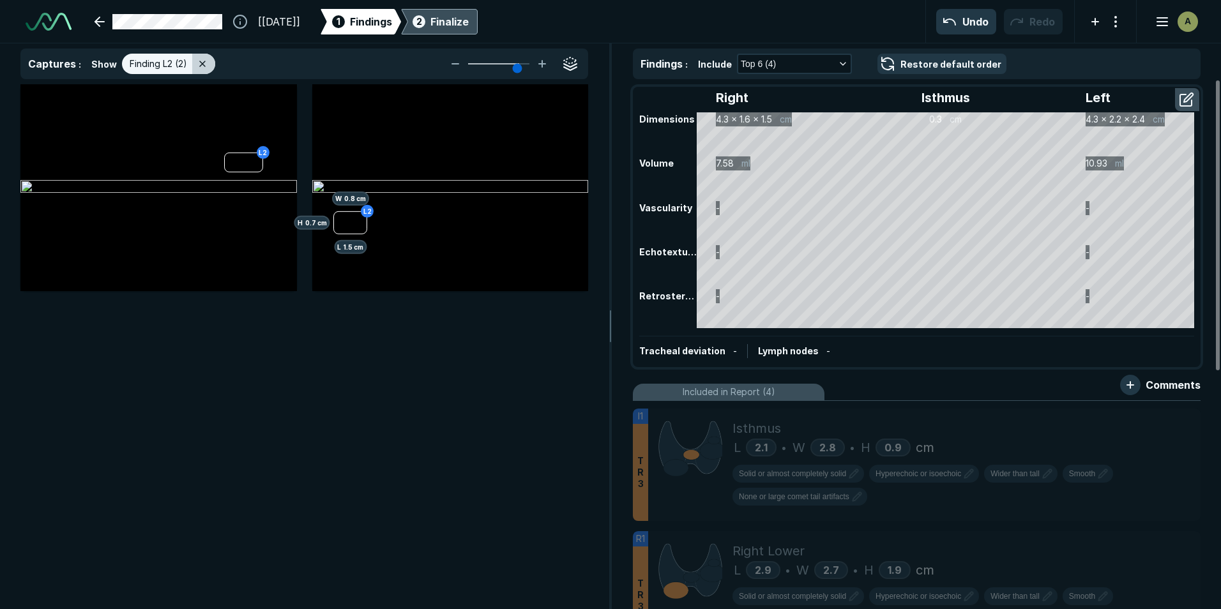
click at [204, 63] on icon at bounding box center [202, 64] width 10 height 10
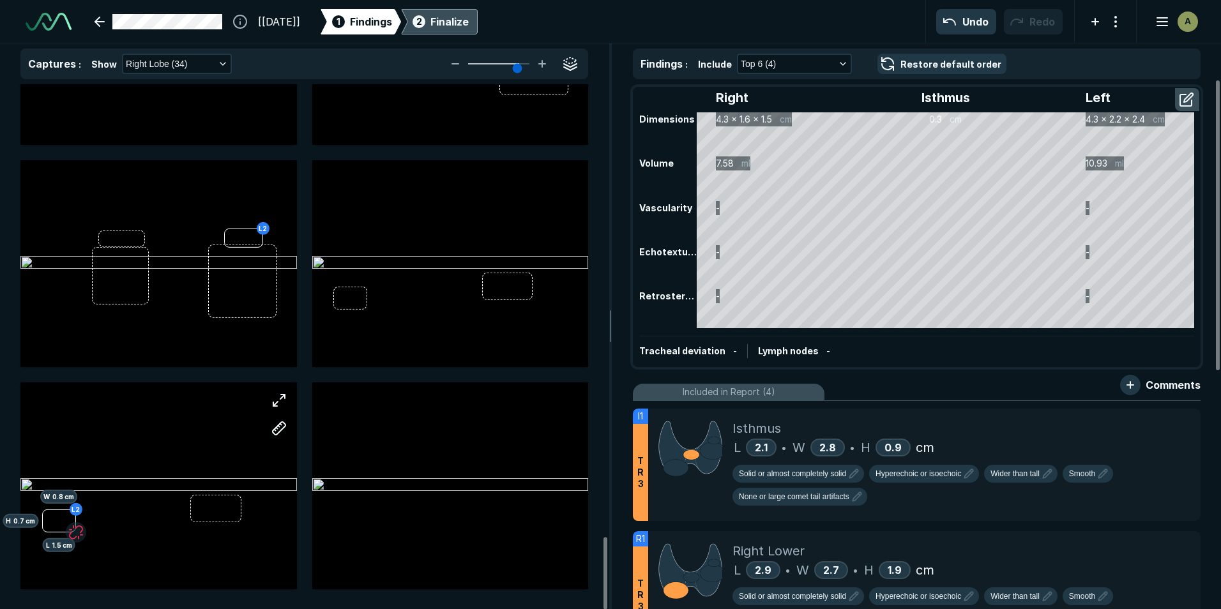
scroll to position [3262, 0]
click at [469, 26] on div "Finalize" at bounding box center [449, 21] width 38 height 15
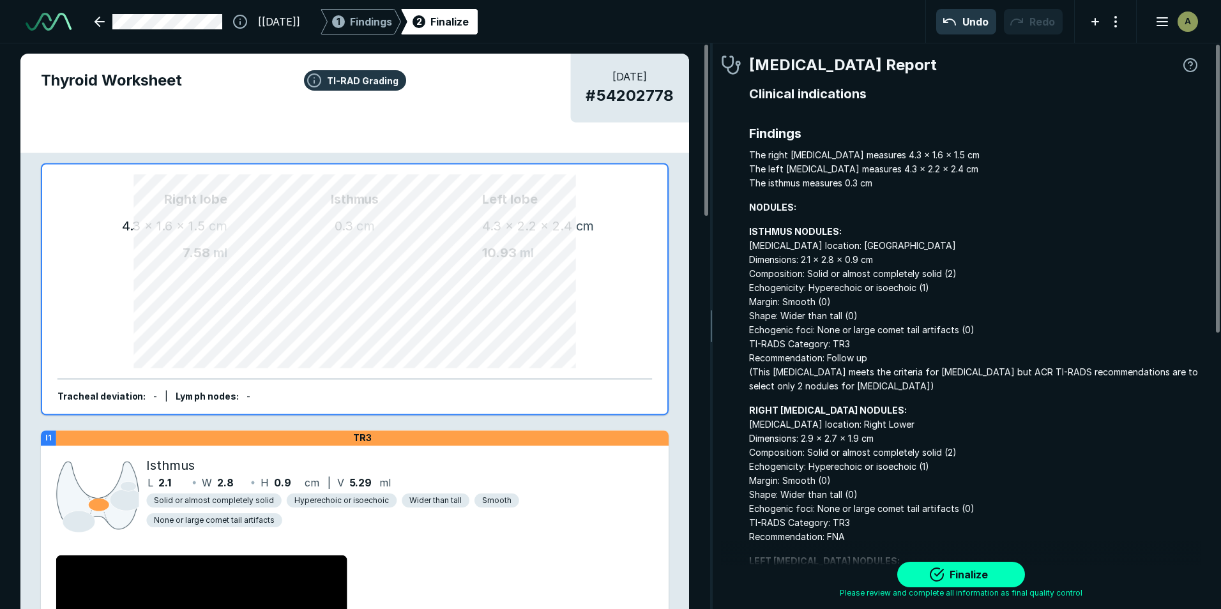
scroll to position [4114, 3779]
click at [953, 569] on button "Finalize" at bounding box center [961, 575] width 128 height 26
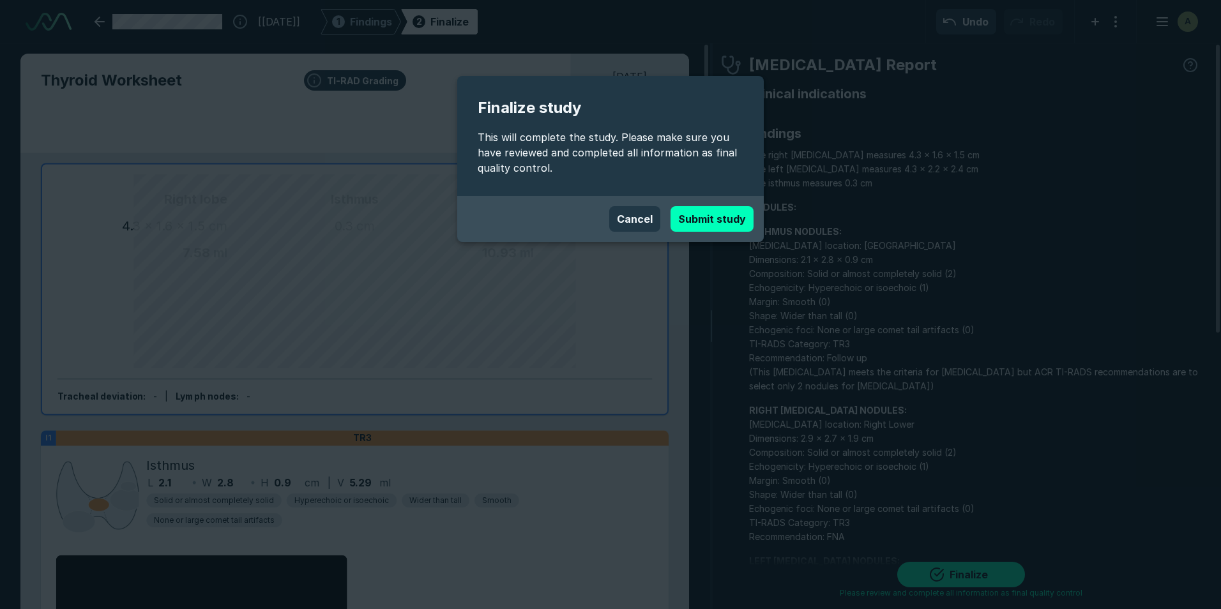
drag, startPoint x: 722, startPoint y: 223, endPoint x: 773, endPoint y: 264, distance: 65.4
click at [722, 222] on button "Submit study" at bounding box center [712, 219] width 83 height 26
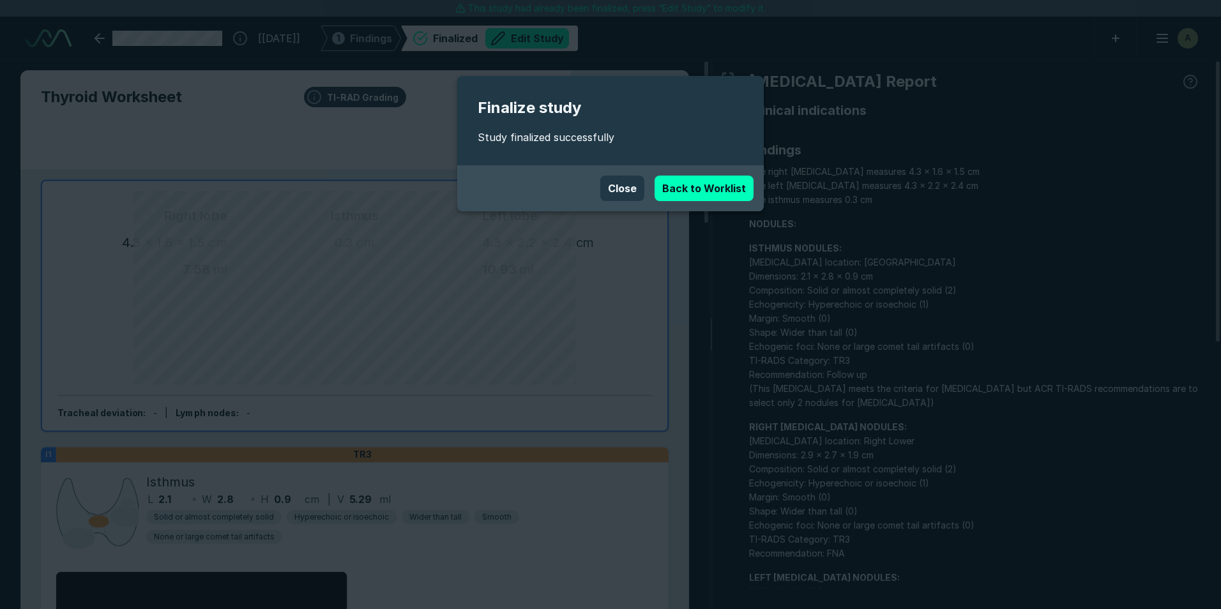
scroll to position [4085, 7136]
click at [630, 192] on button "Close" at bounding box center [622, 189] width 44 height 26
